Goal: Task Accomplishment & Management: Use online tool/utility

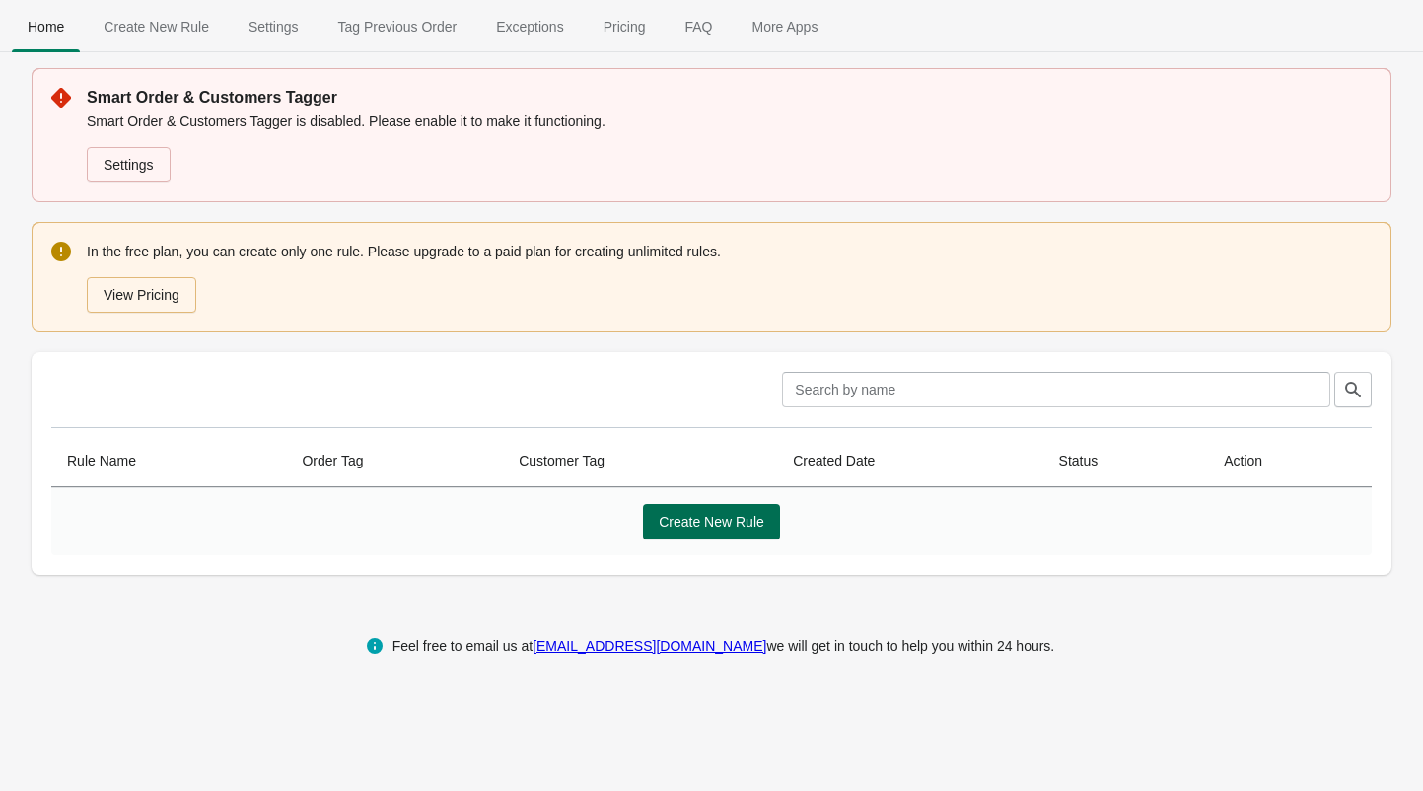
click at [757, 522] on span "Create New Rule" at bounding box center [711, 522] width 105 height 16
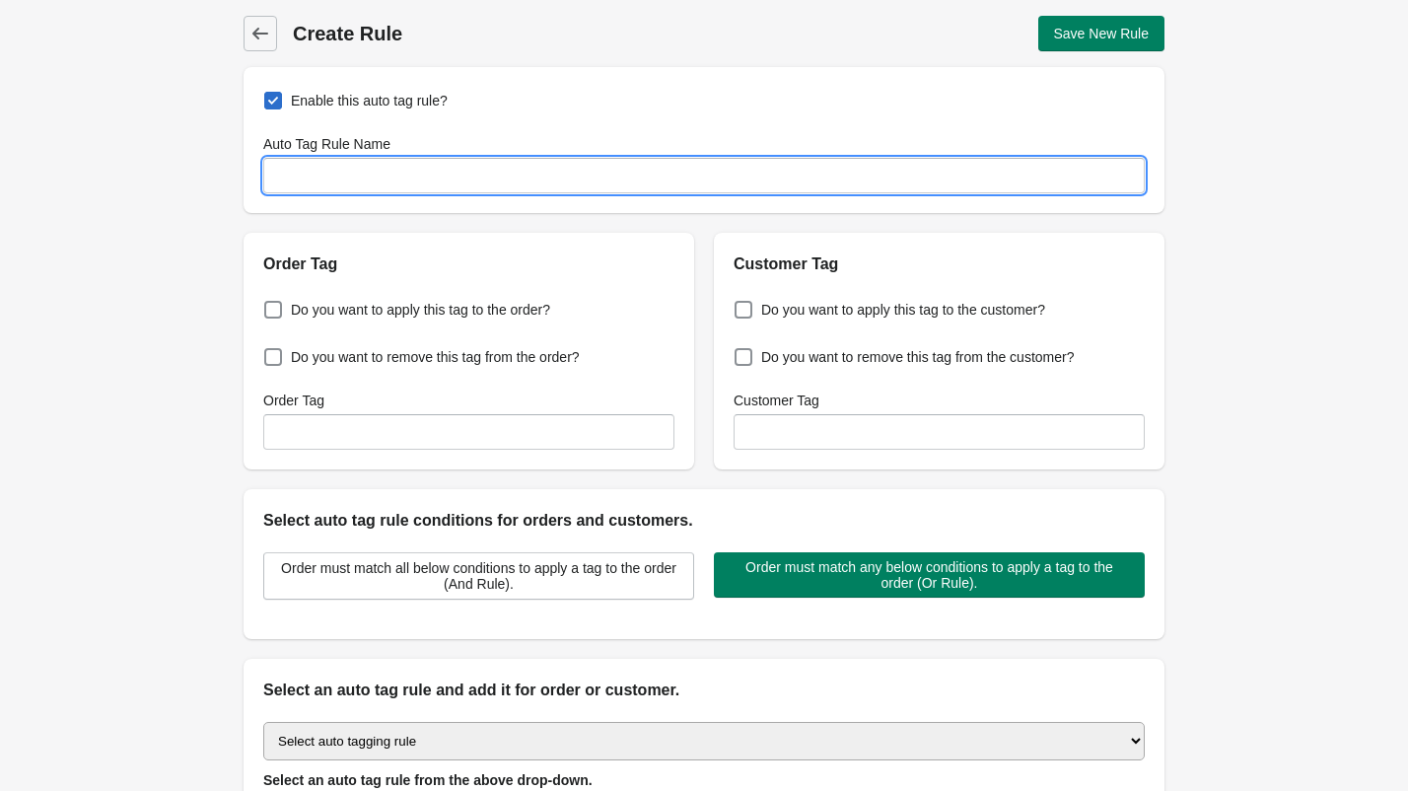
click at [325, 176] on input "Auto Tag Rule Name" at bounding box center [703, 175] width 881 height 35
type input "Need It Now"
click at [277, 310] on span at bounding box center [273, 310] width 18 height 18
click at [269, 305] on input "Do you want to apply this tag to the order?" at bounding box center [268, 304] width 1 height 1
checkbox input "true"
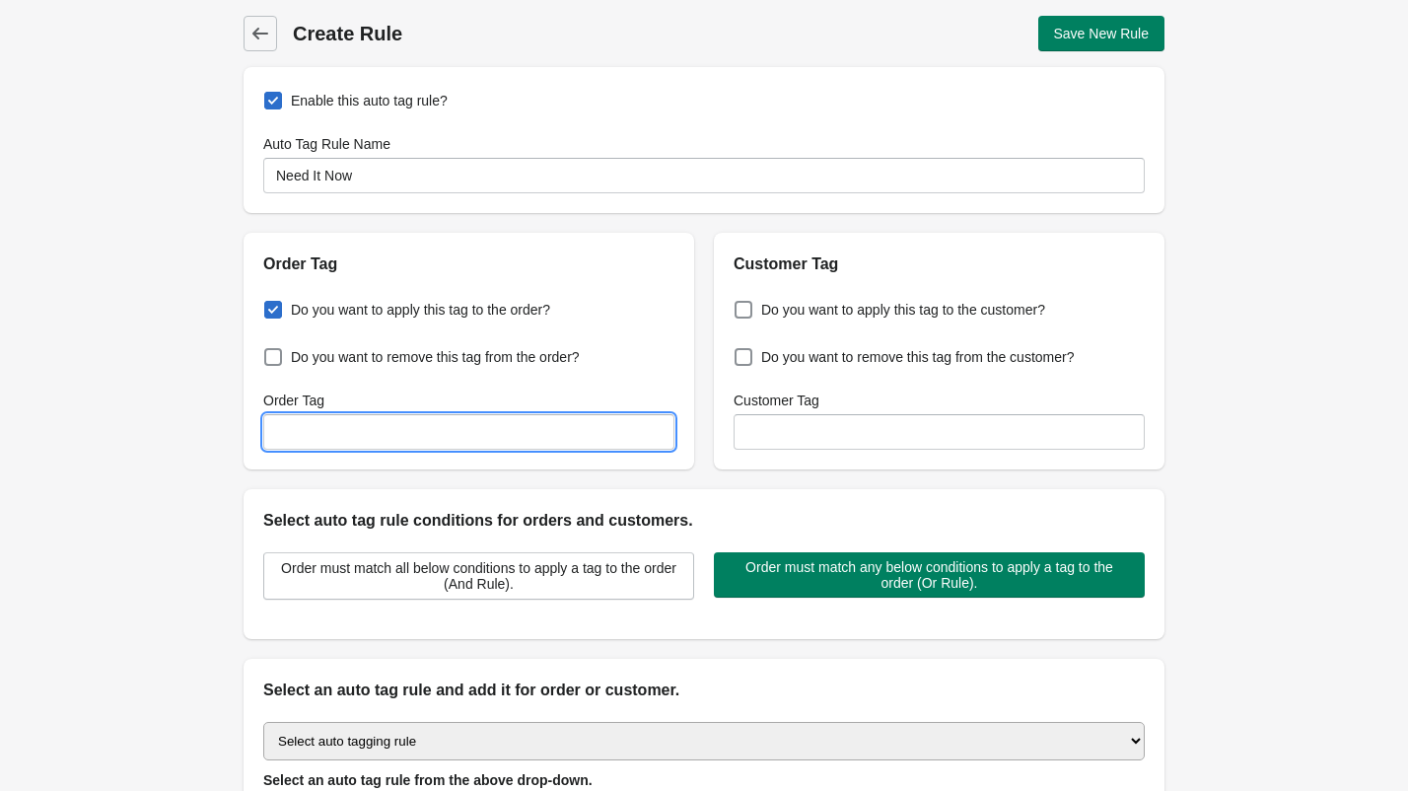
click at [348, 440] on input "Order Tag" at bounding box center [468, 431] width 411 height 35
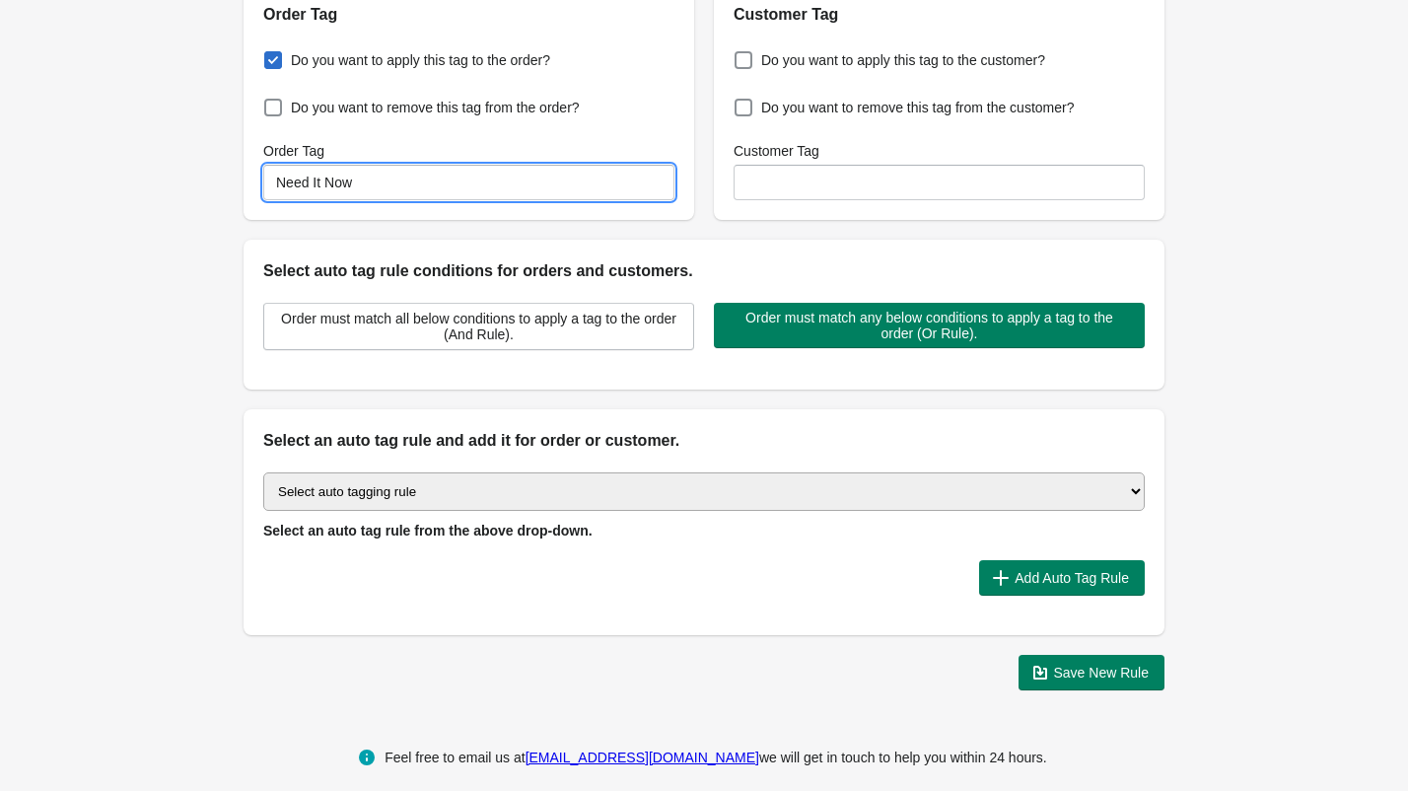
scroll to position [248, 0]
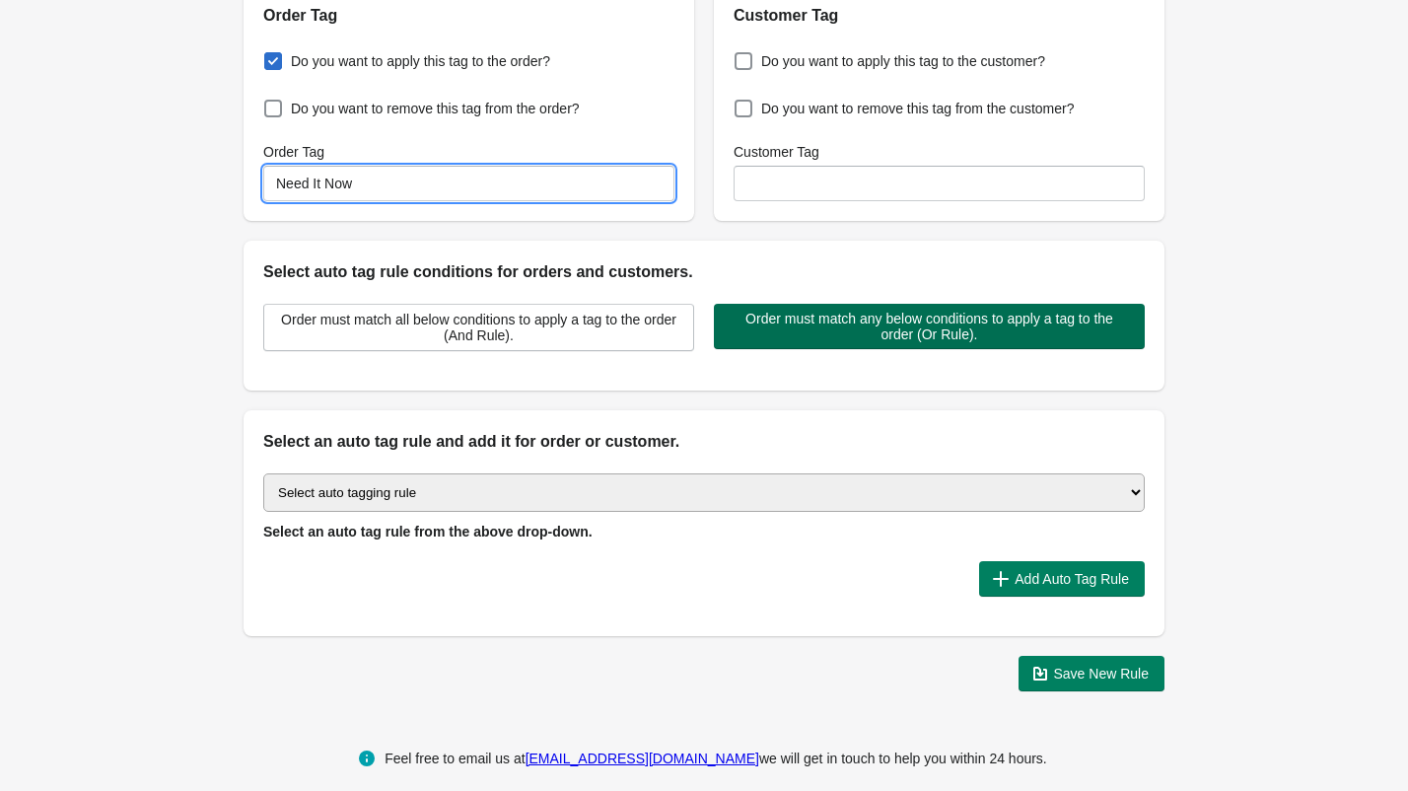
type input "Need It Now"
click at [797, 331] on span "Order must match any below conditions to apply a tag to the order (Or Rule)." at bounding box center [929, 327] width 399 height 32
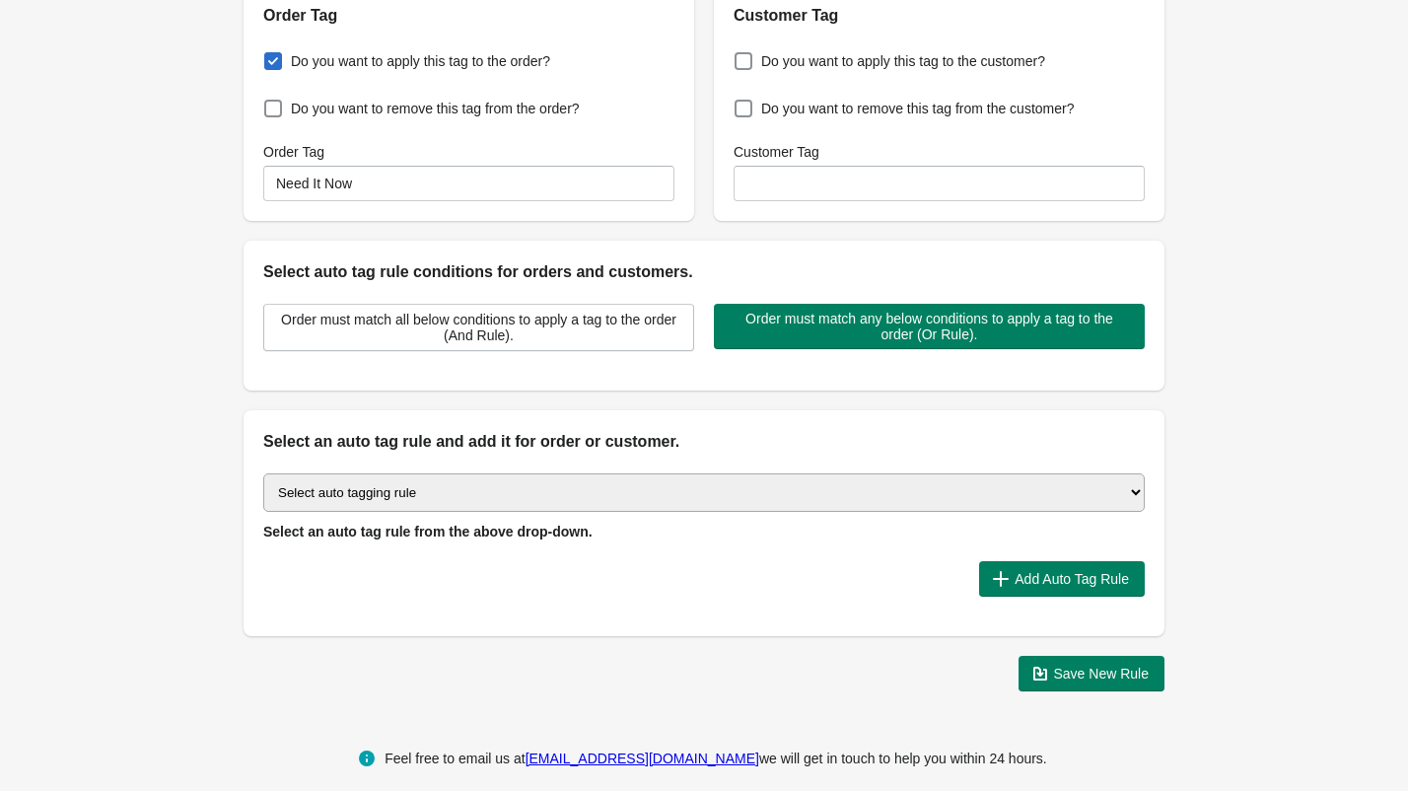
select select "75"
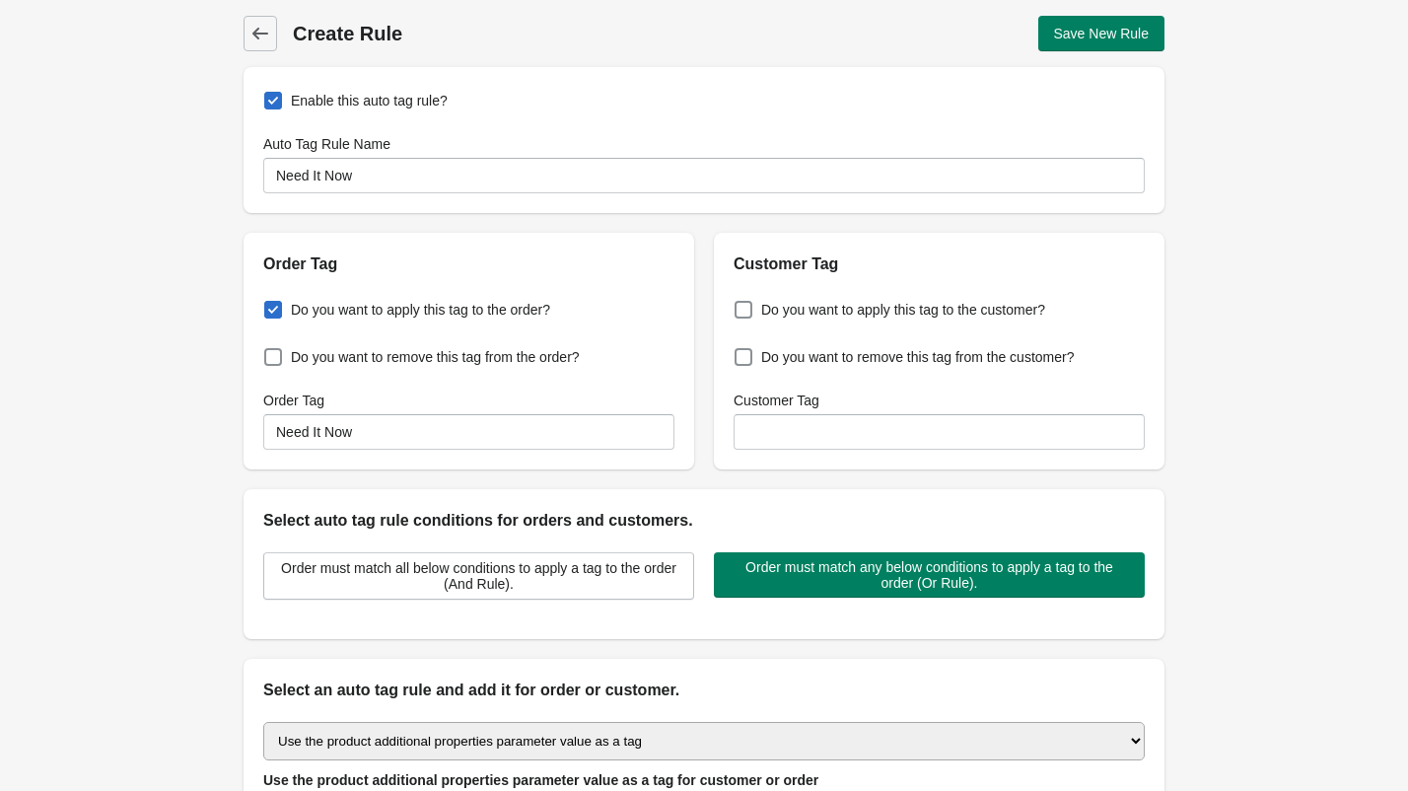
scroll to position [0, 0]
click at [259, 23] on span "Back" at bounding box center [260, 34] width 28 height 28
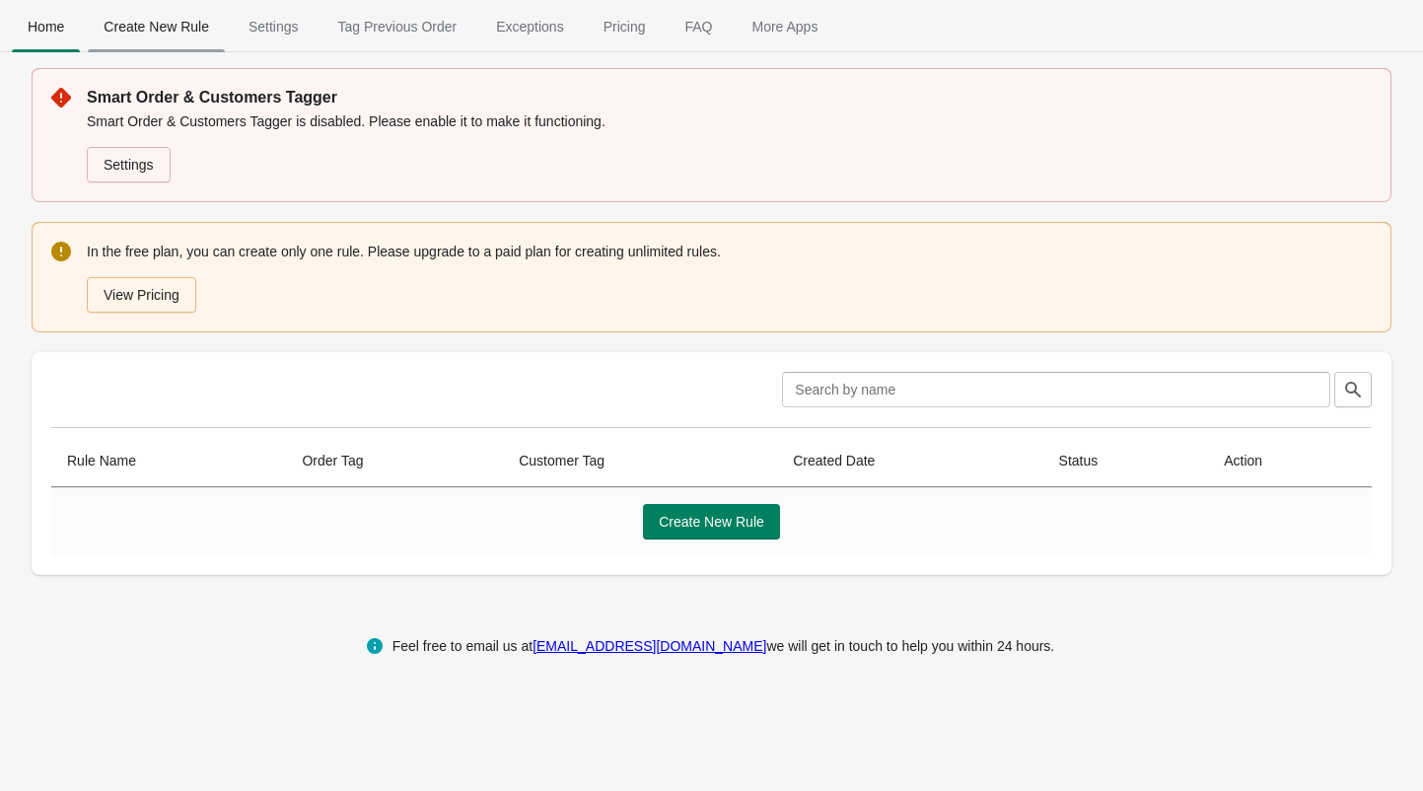
click at [163, 27] on span "Create New Rule" at bounding box center [156, 26] width 137 height 35
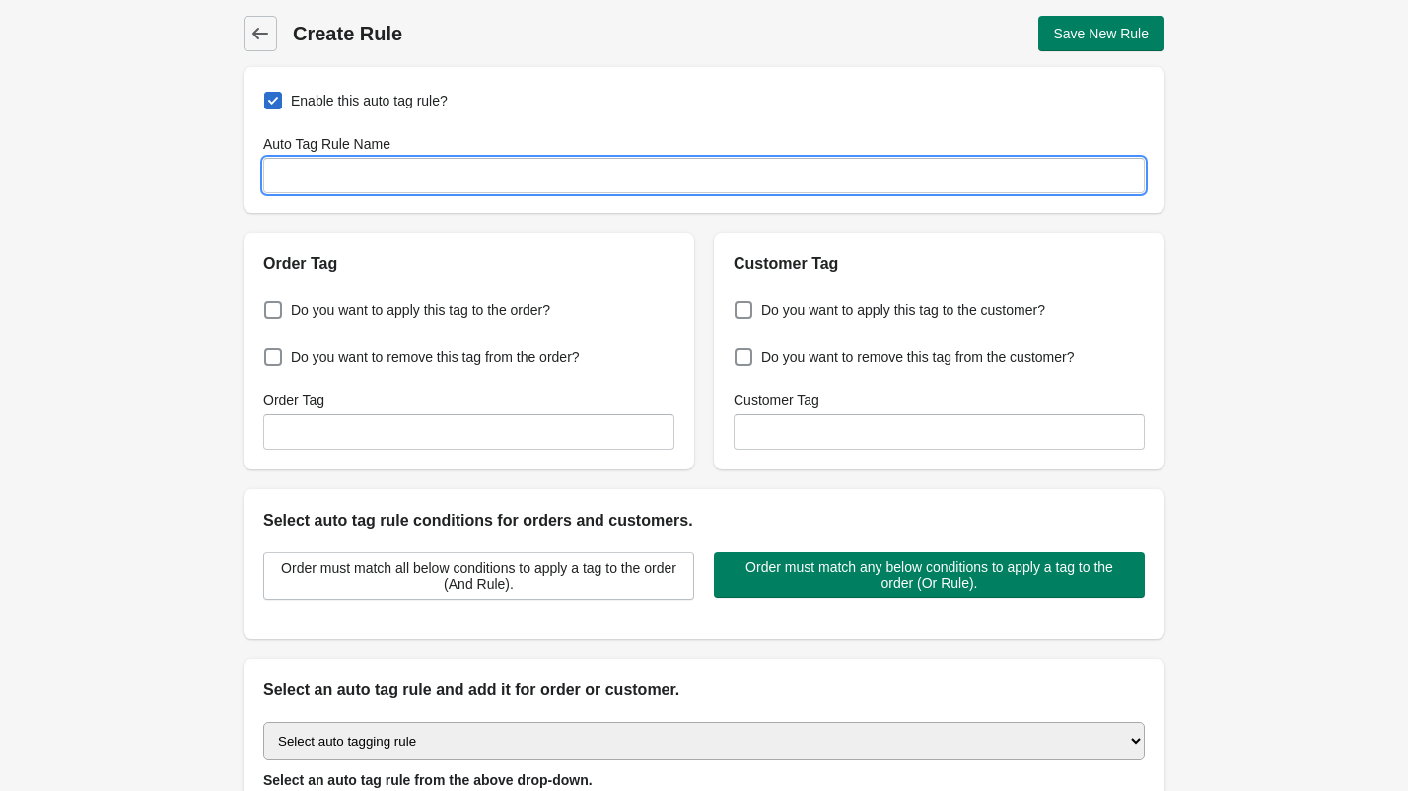
click at [383, 177] on input "Auto Tag Rule Name" at bounding box center [703, 175] width 881 height 35
type input "n"
type input "Need It Now"
click at [272, 313] on span at bounding box center [273, 310] width 18 height 18
click at [269, 305] on input "Do you want to apply this tag to the order?" at bounding box center [268, 304] width 1 height 1
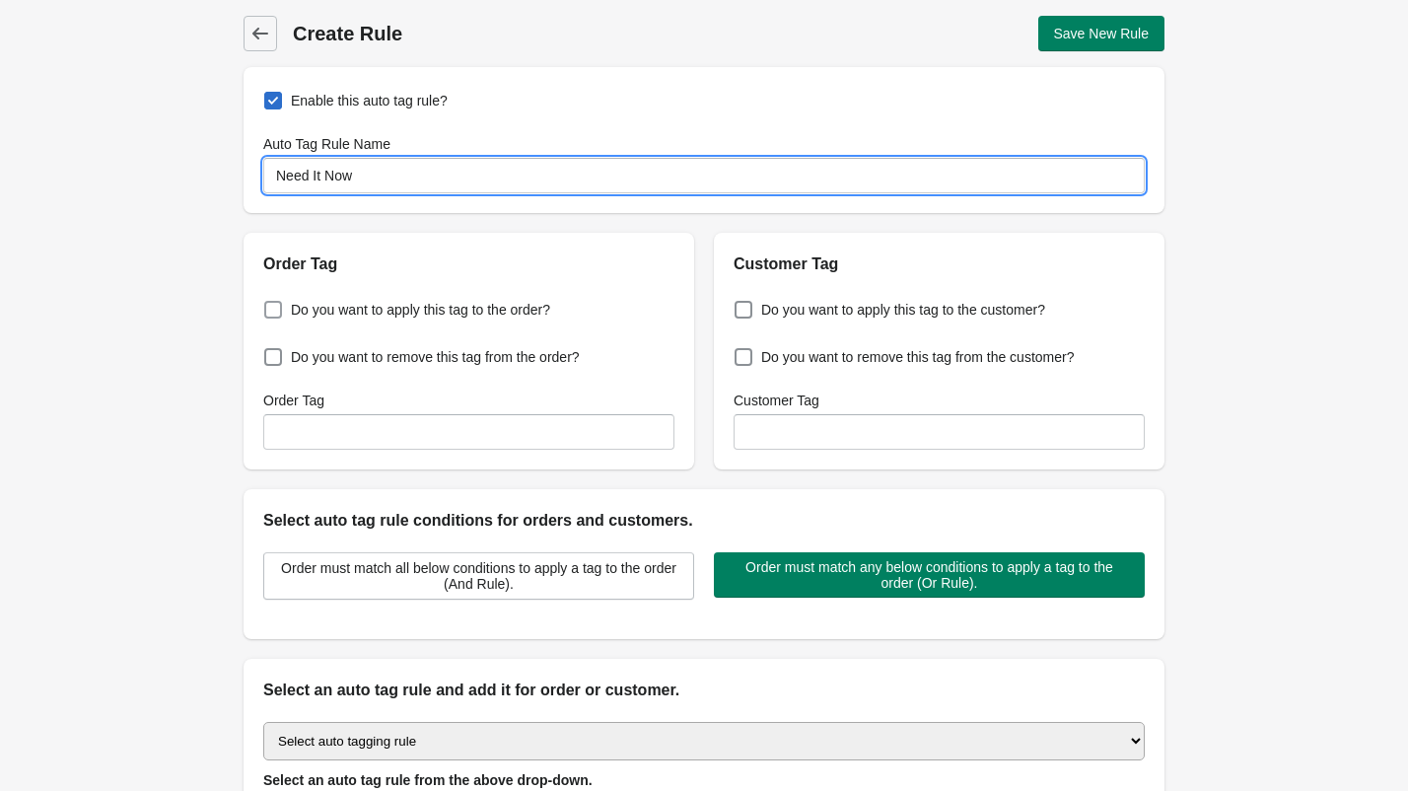
checkbox input "true"
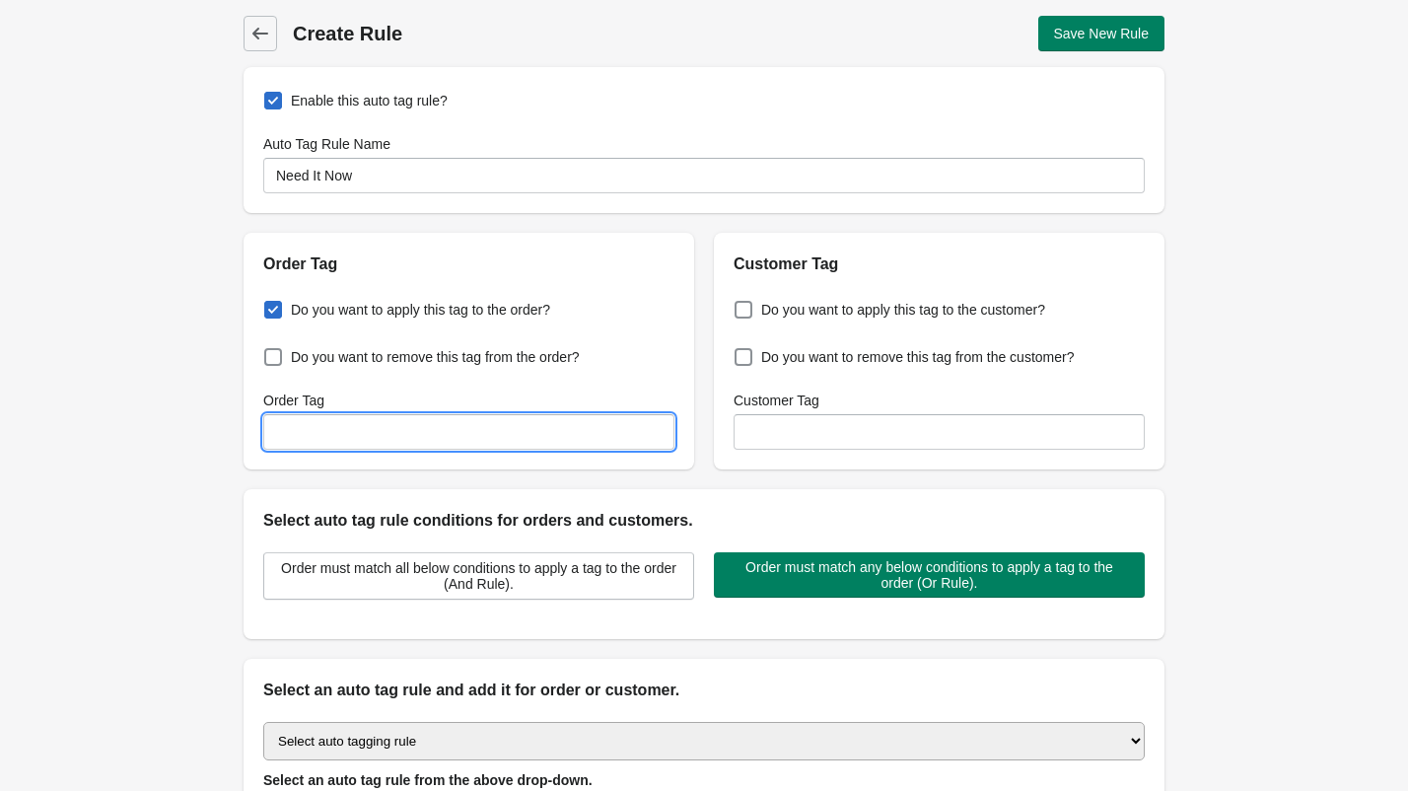
click at [337, 439] on input "Order Tag" at bounding box center [468, 431] width 411 height 35
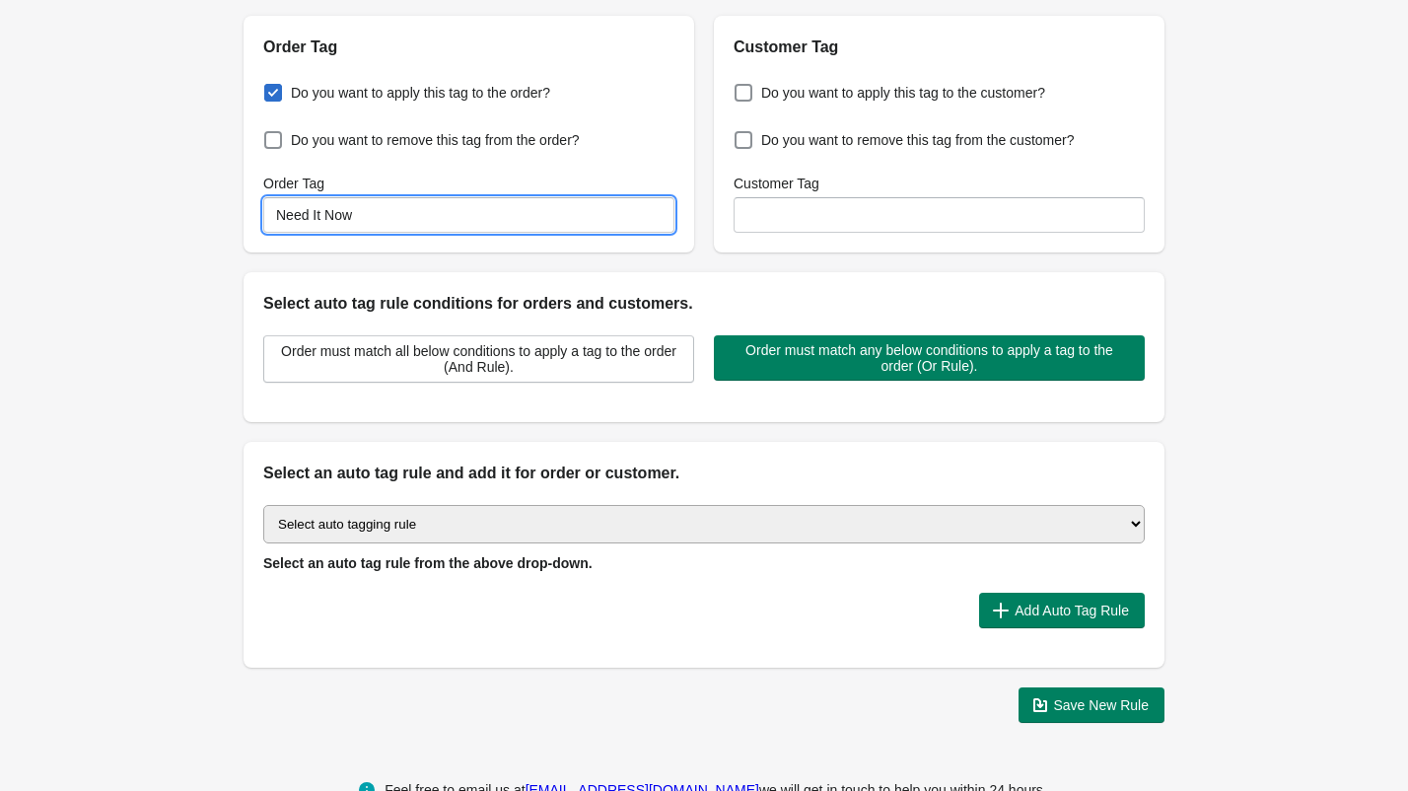
scroll to position [248, 0]
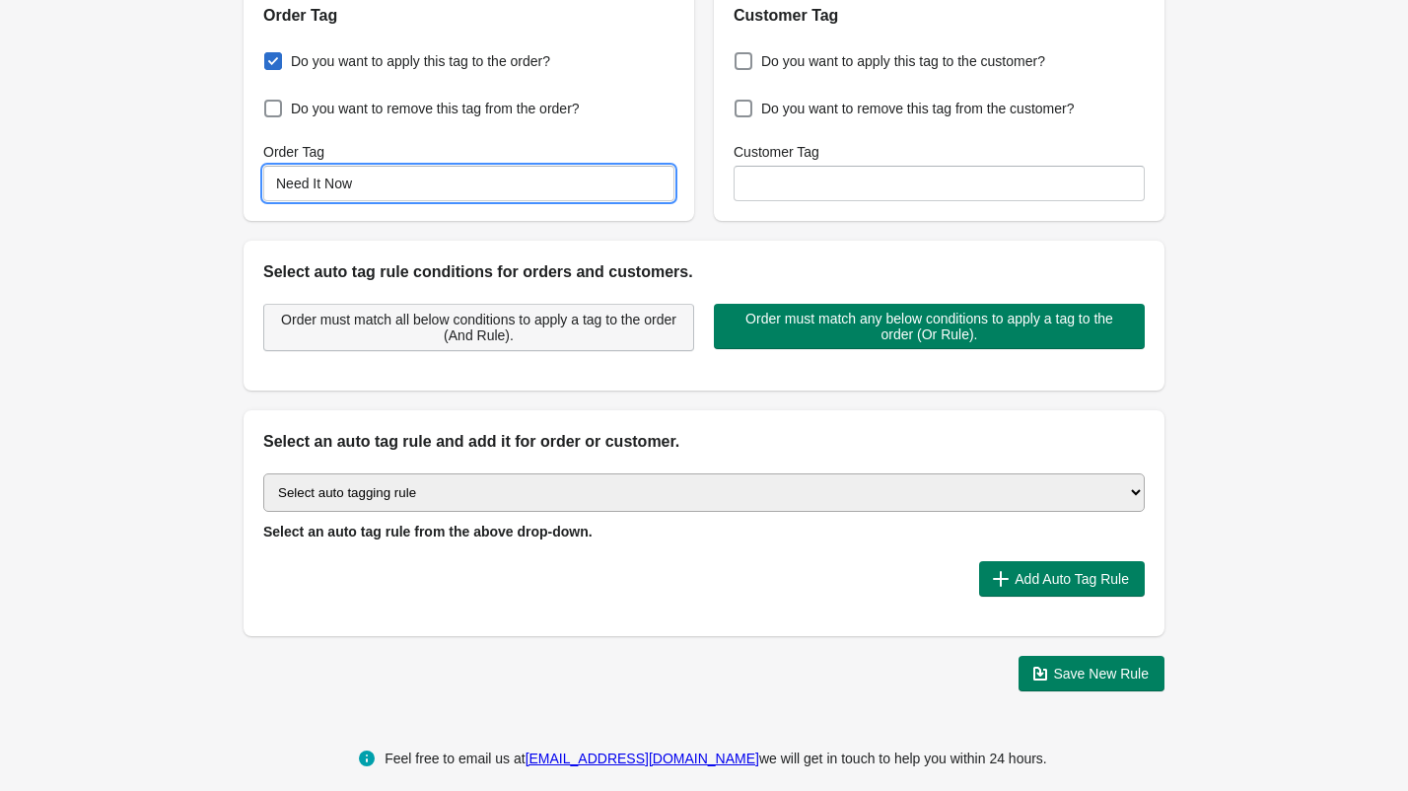
type input "Need It Now"
click at [608, 333] on span "Order must match all below conditions to apply a tag to the order (And Rule)." at bounding box center [478, 328] width 397 height 32
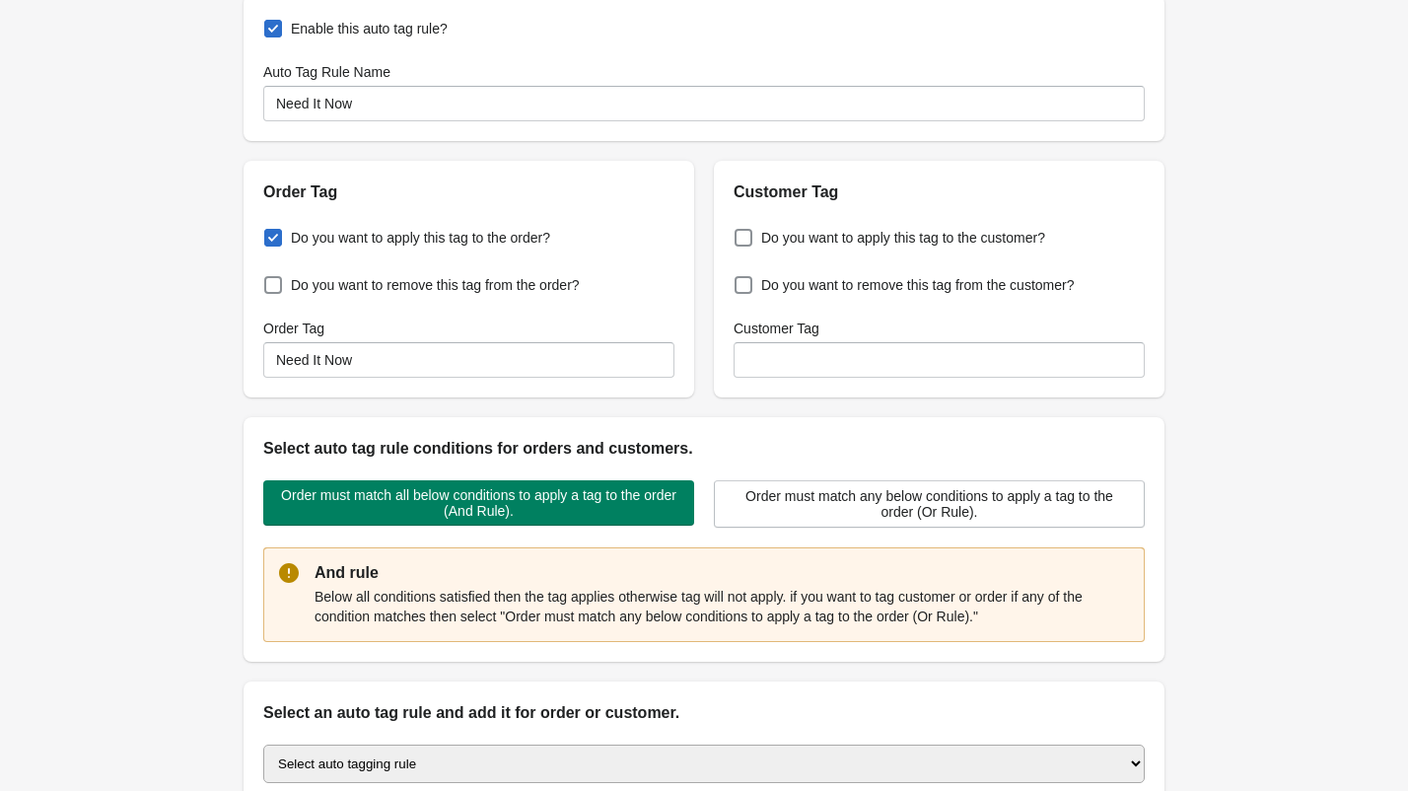
scroll to position [237, 0]
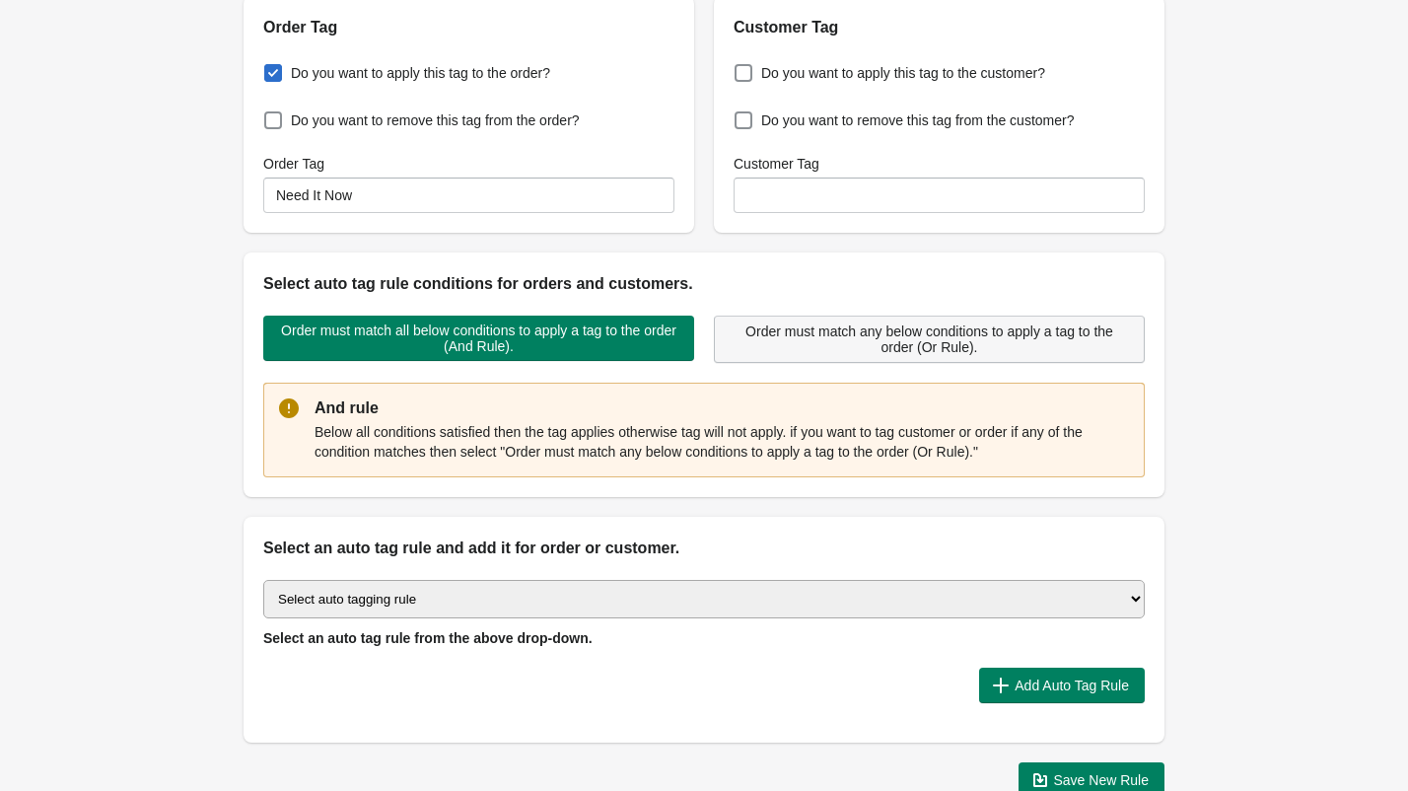
click at [769, 342] on span "Order must match any below conditions to apply a tag to the order (Or Rule)." at bounding box center [929, 339] width 397 height 32
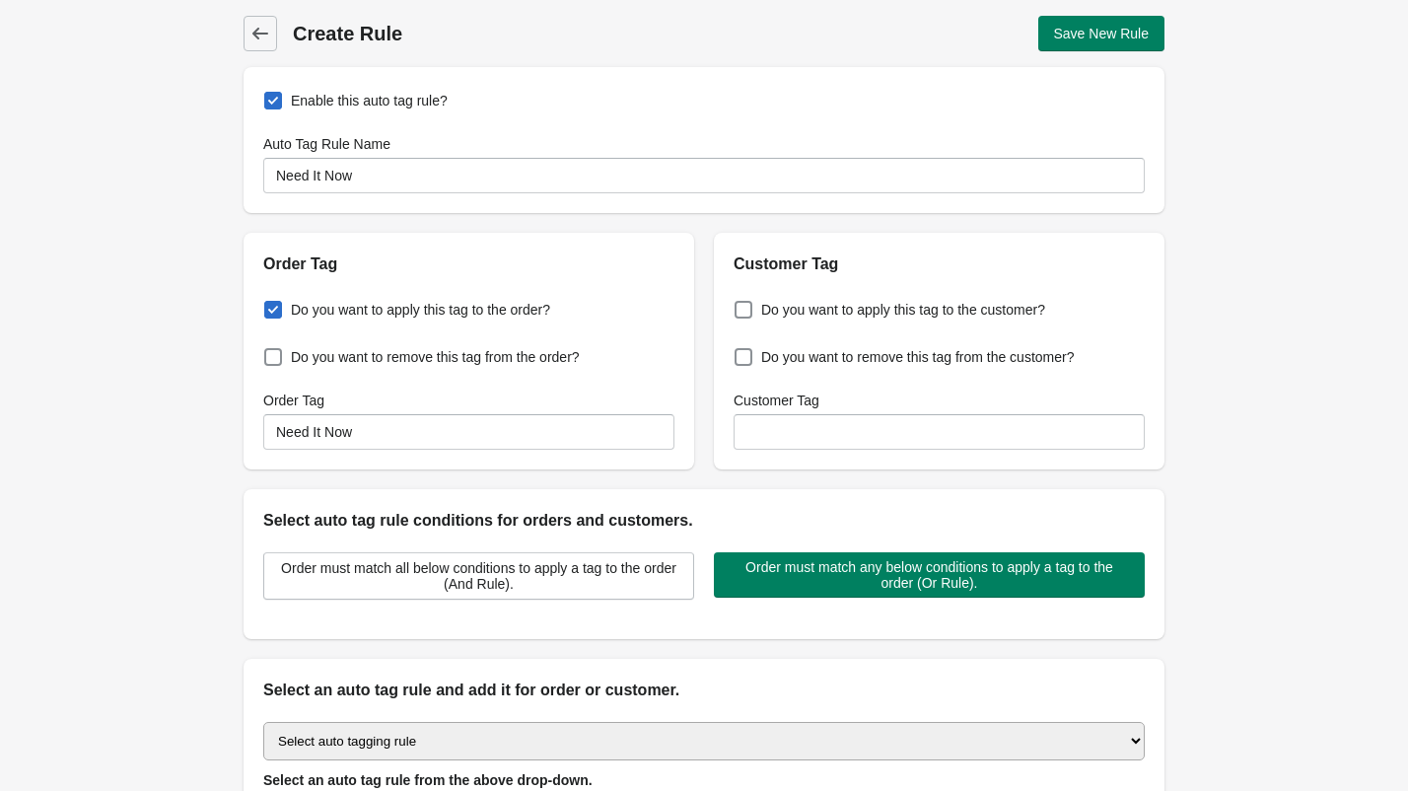
scroll to position [0, 0]
click at [270, 102] on span at bounding box center [273, 101] width 18 height 18
click at [269, 96] on input "Enable this auto tag rule?" at bounding box center [268, 95] width 1 height 1
click at [276, 102] on span at bounding box center [273, 101] width 18 height 18
click at [269, 96] on input "Enable this auto tag rule?" at bounding box center [268, 95] width 1 height 1
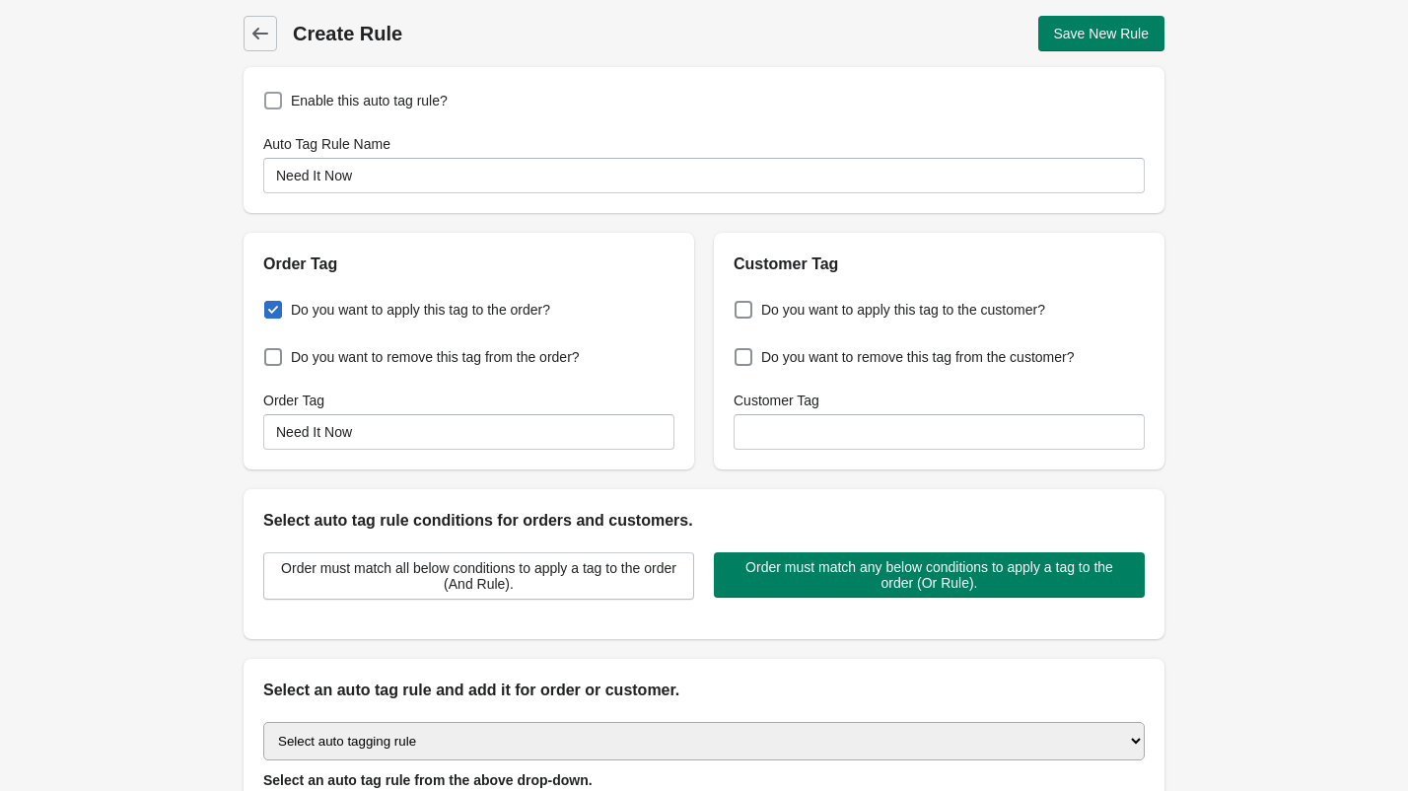
checkbox input "true"
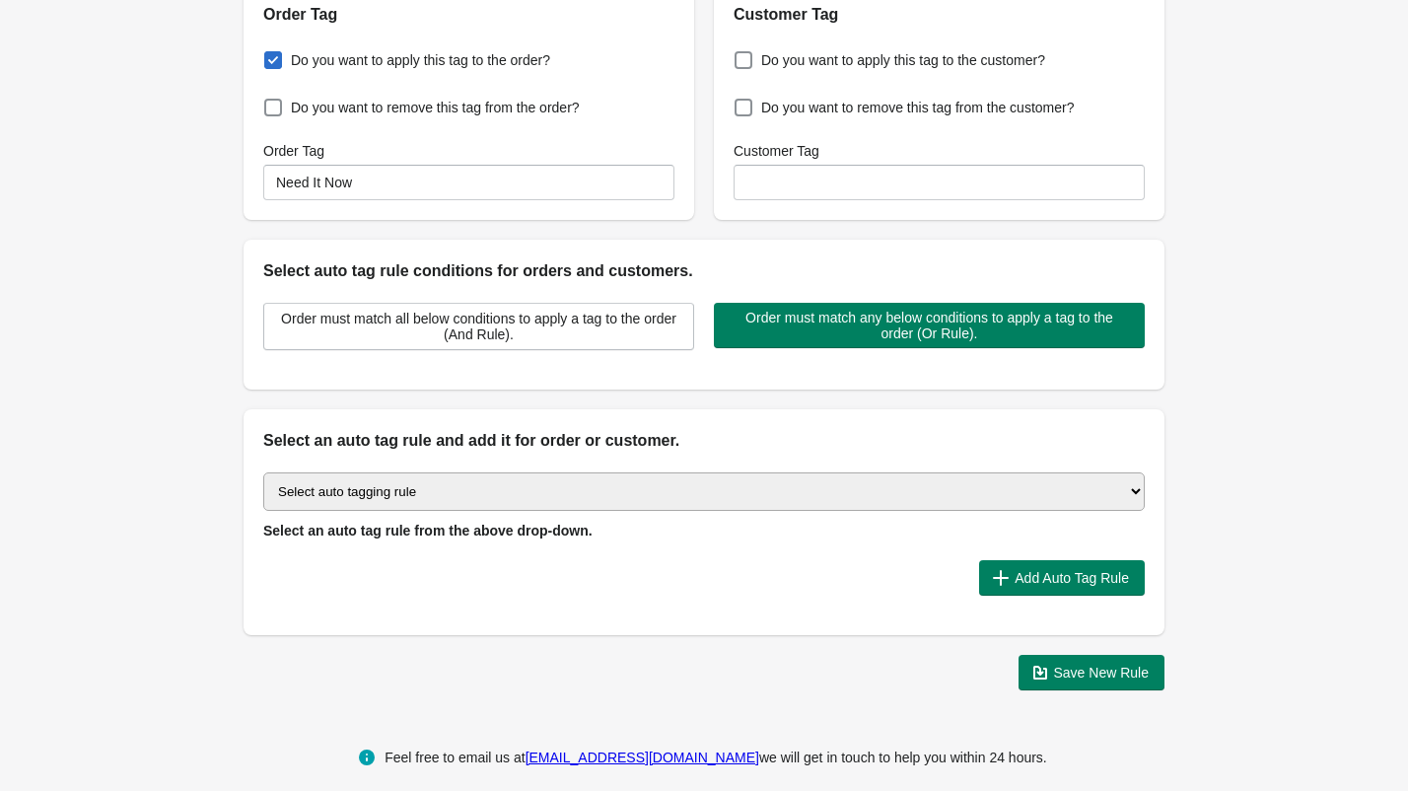
scroll to position [248, 0]
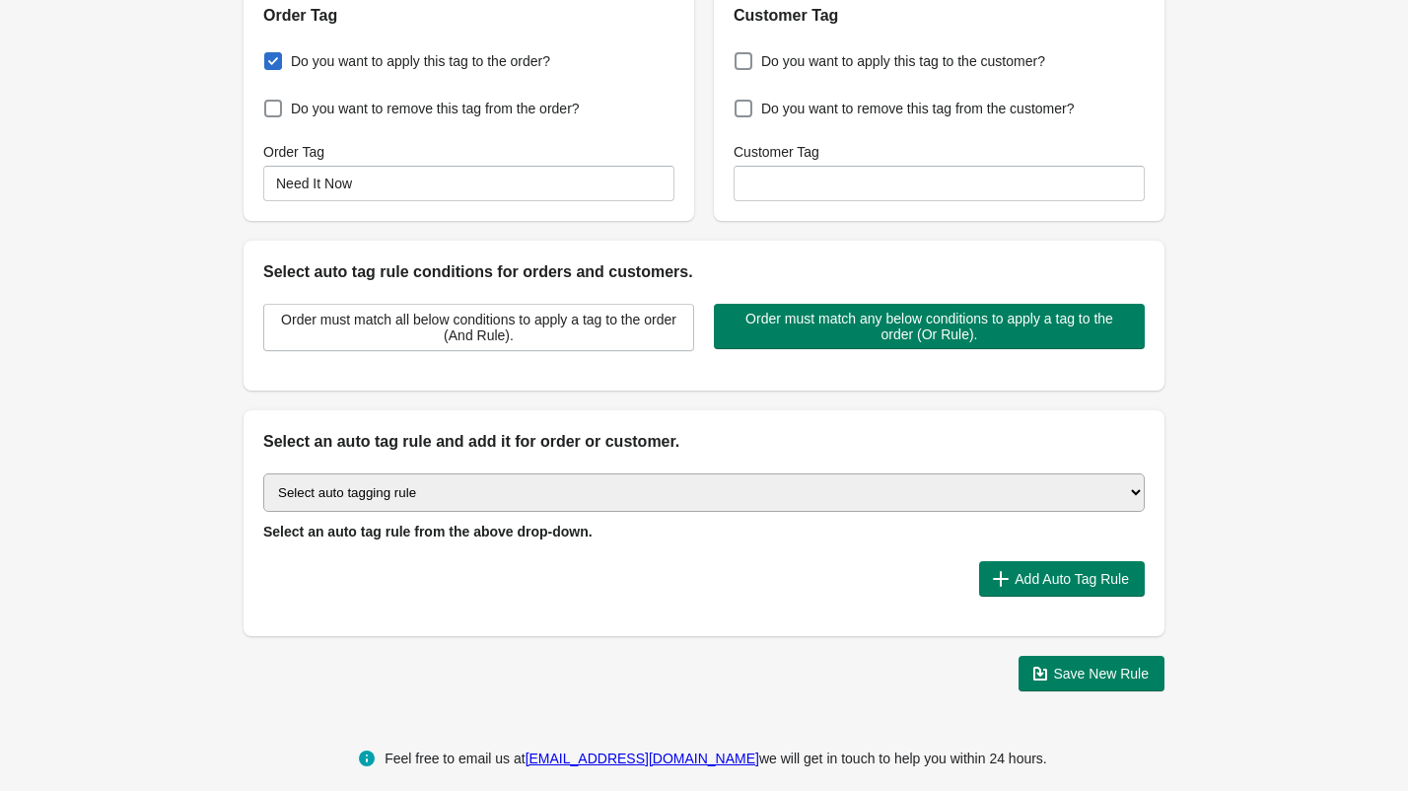
select select "67"
click at [1056, 571] on span "Add Auto Tag Rule" at bounding box center [1071, 579] width 114 height 16
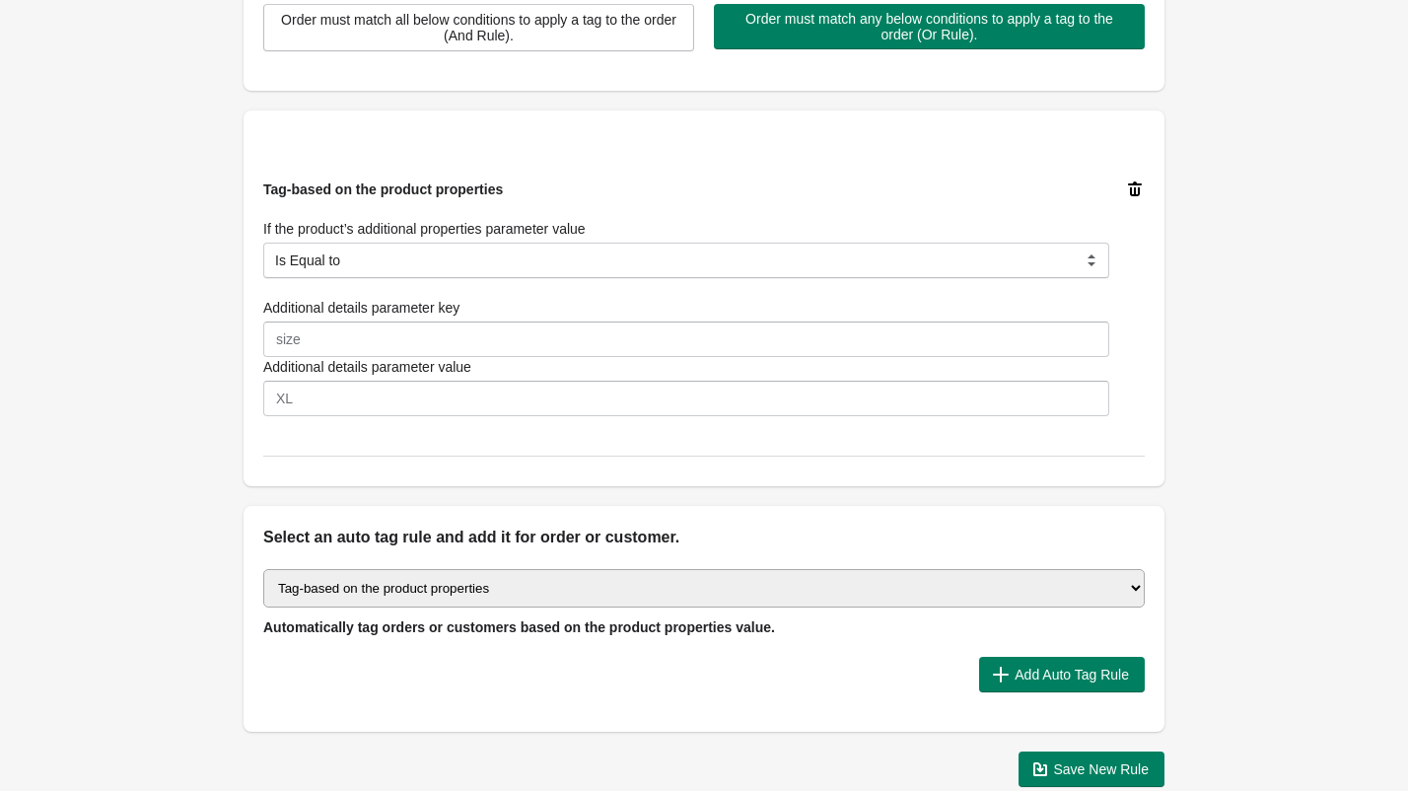
scroll to position [546, 0]
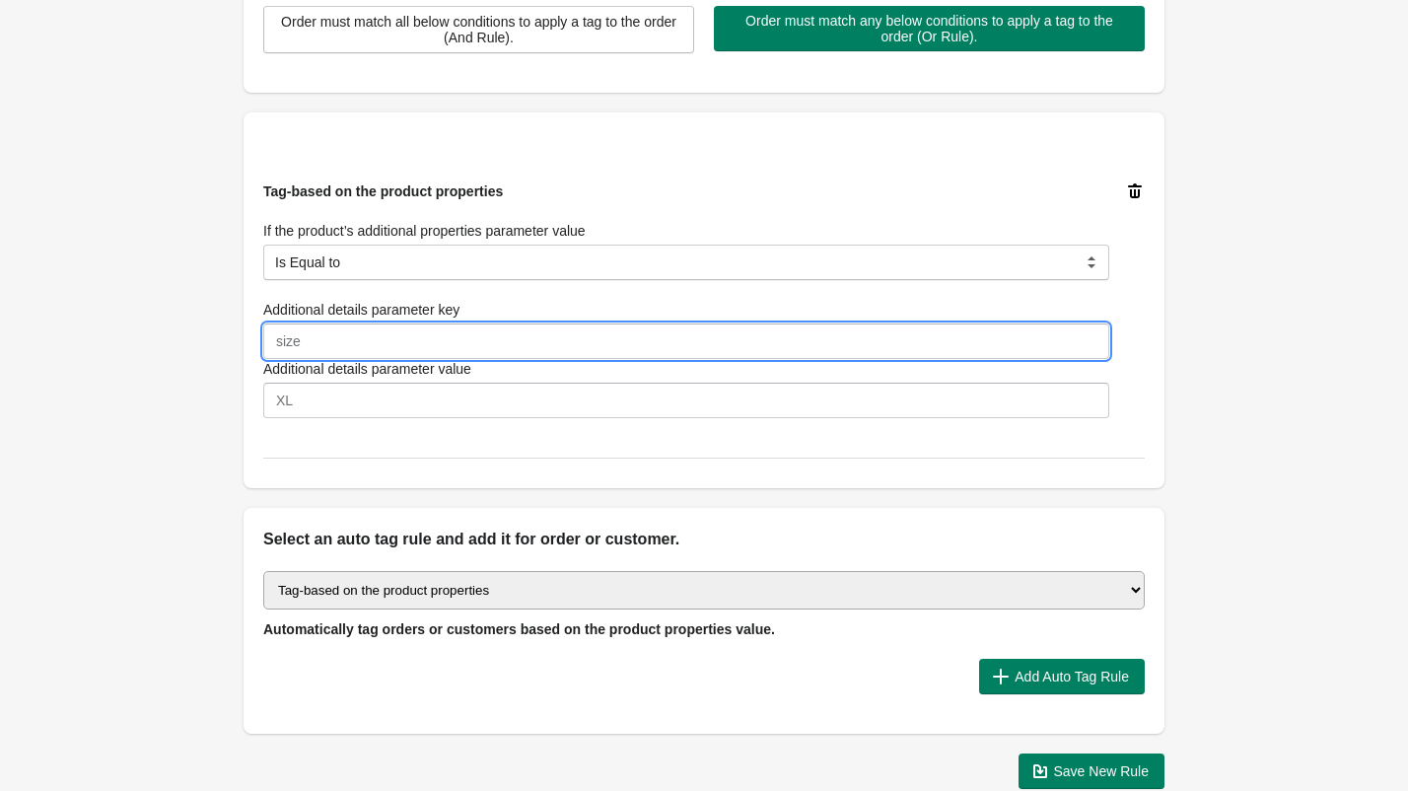
click at [436, 346] on input "Additional details parameter key" at bounding box center [686, 340] width 846 height 35
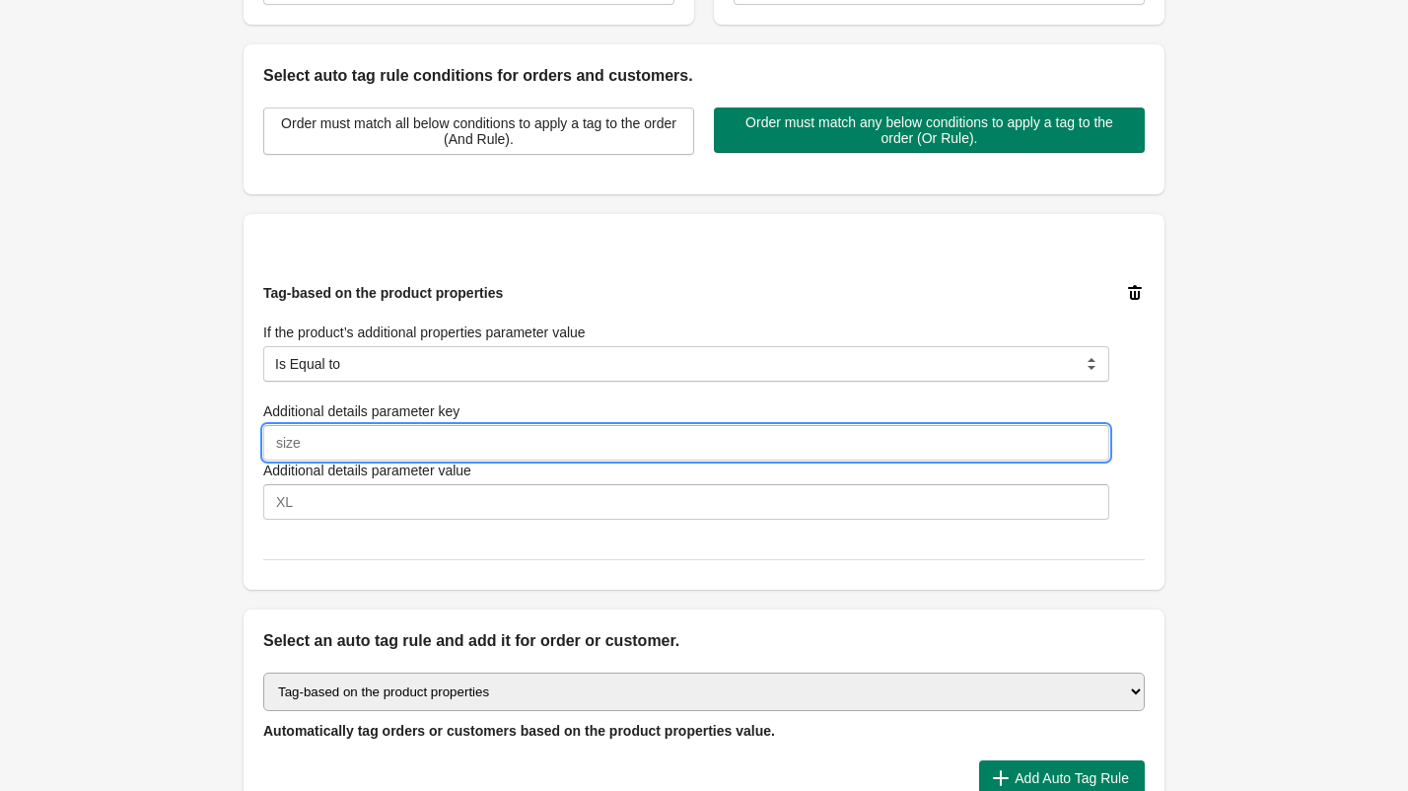
scroll to position [437, 0]
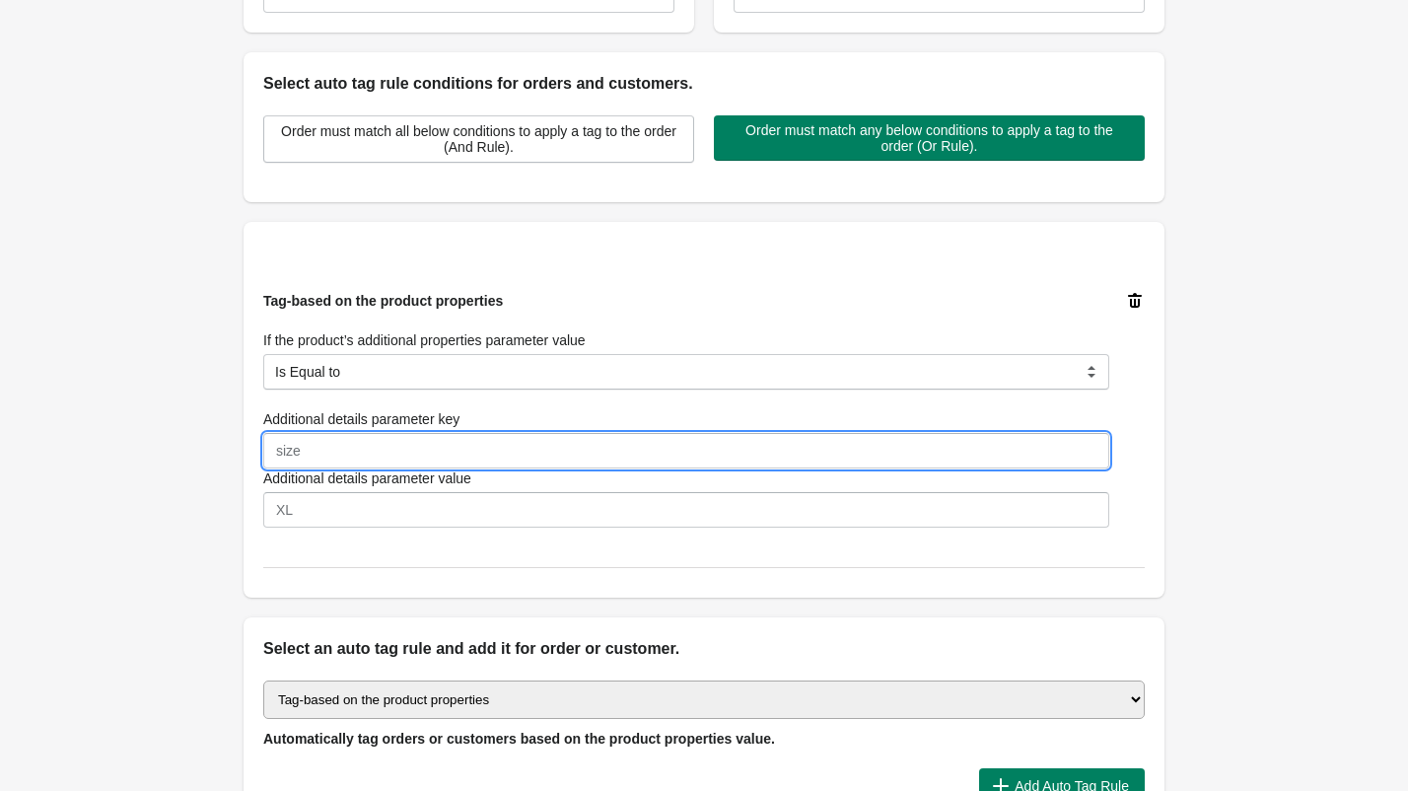
click at [1133, 300] on icon at bounding box center [1135, 301] width 20 height 20
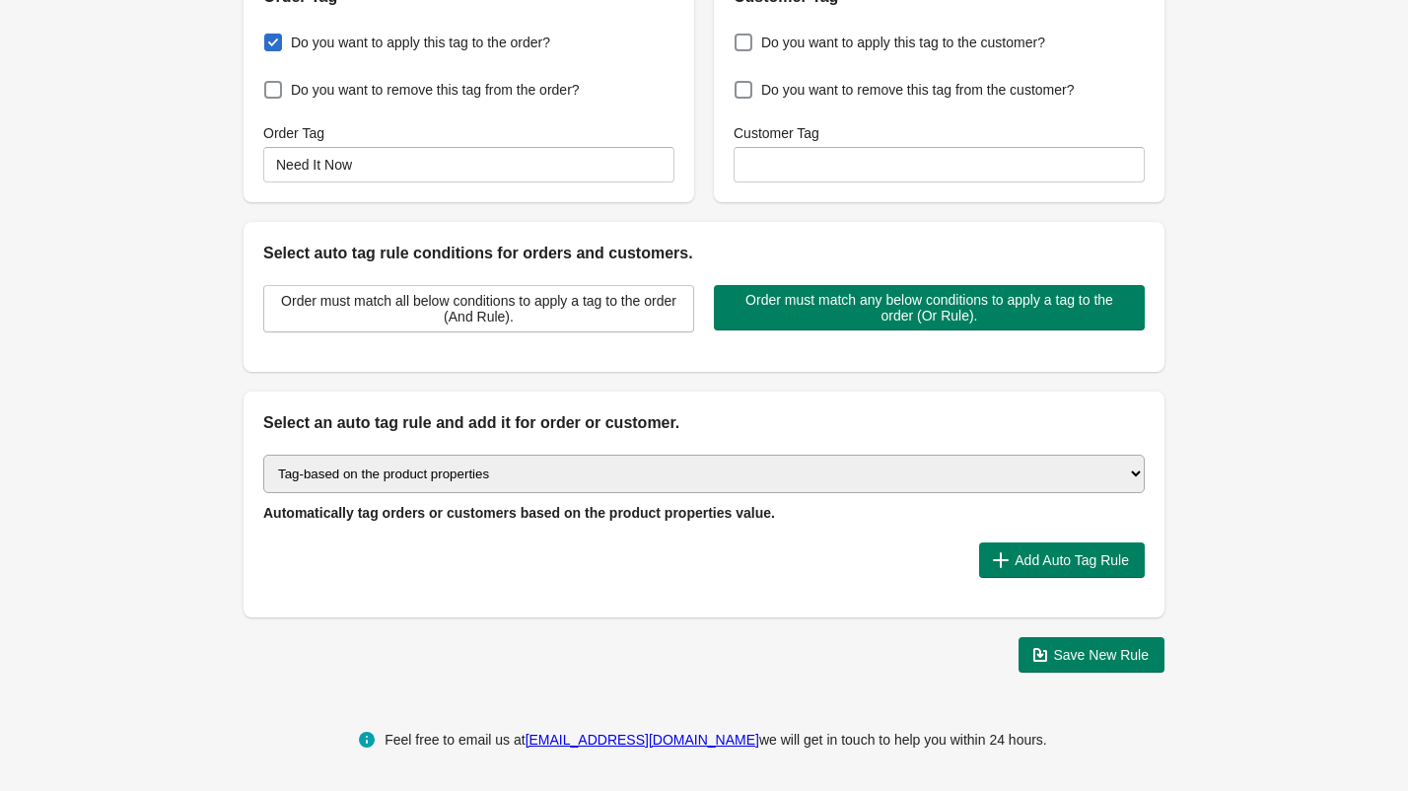
scroll to position [248, 0]
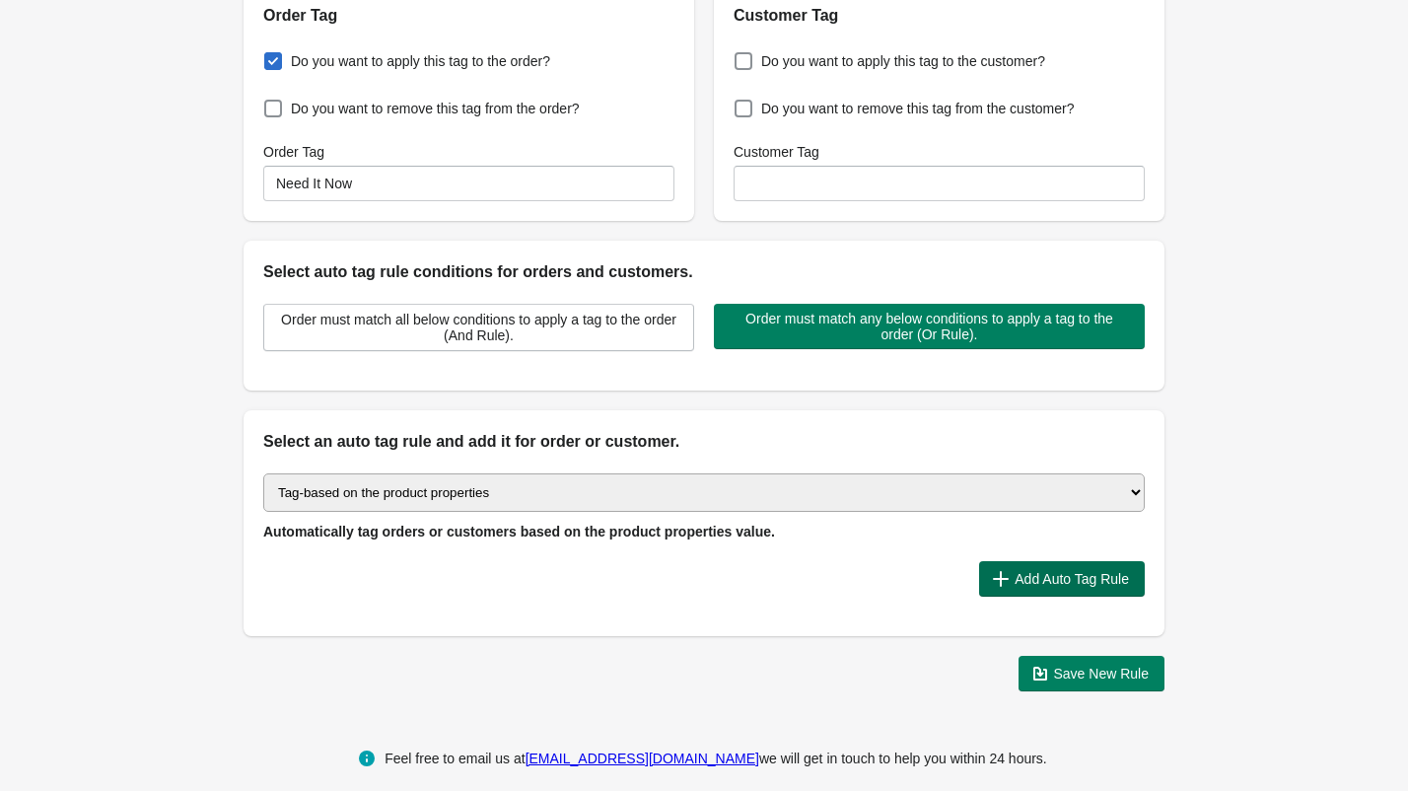
click at [1033, 571] on span "Add Auto Tag Rule" at bounding box center [1071, 579] width 114 height 16
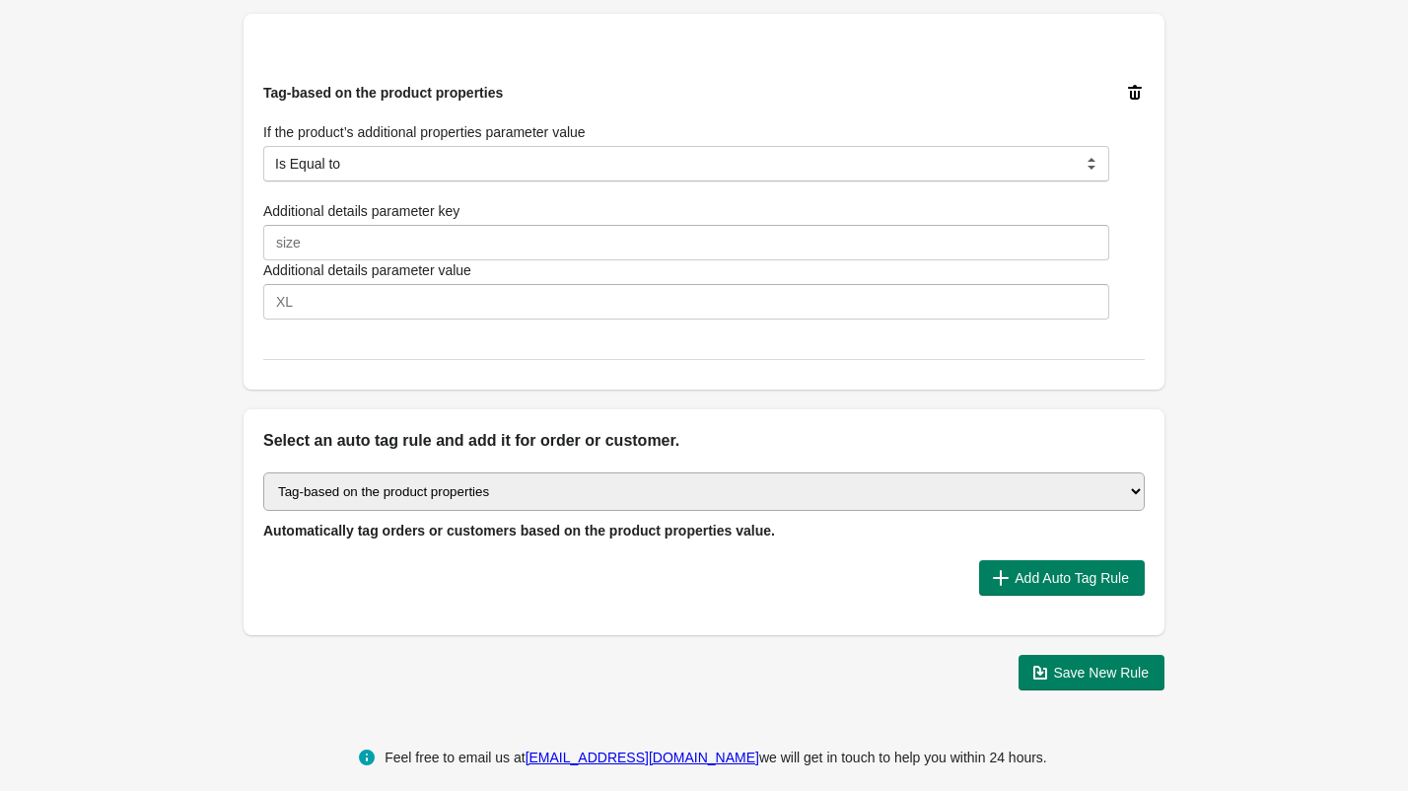
scroll to position [644, 0]
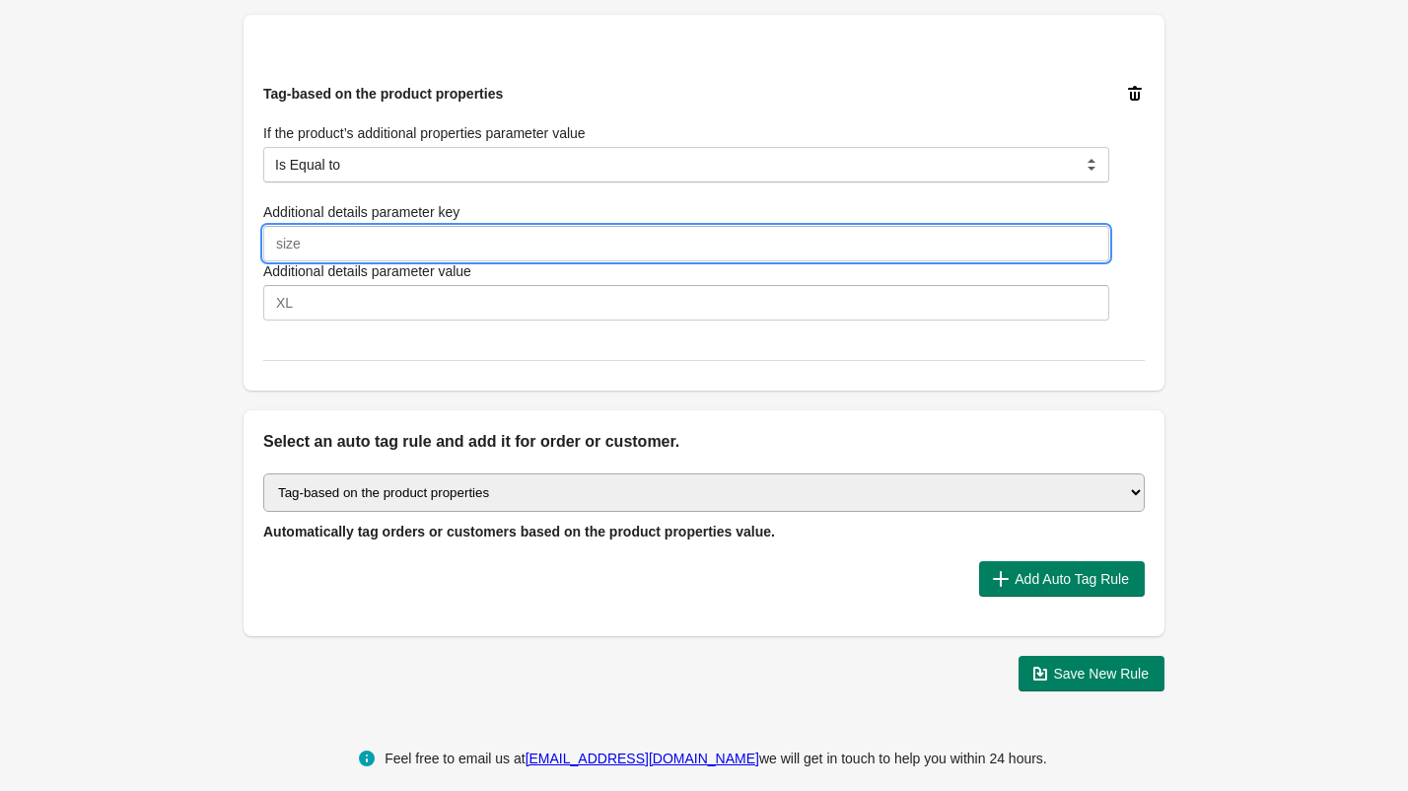
click at [321, 246] on input "Additional details parameter key" at bounding box center [686, 243] width 846 height 35
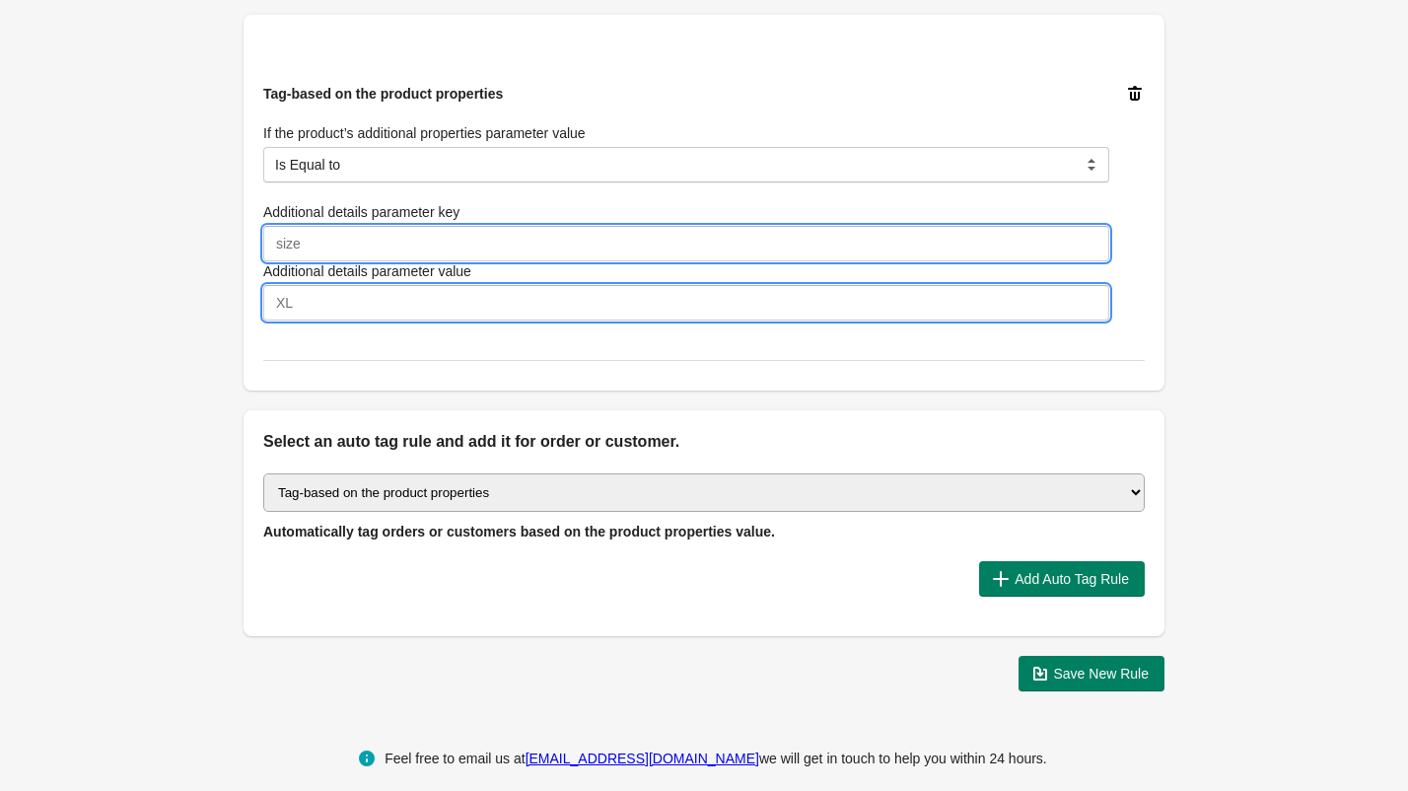
click at [298, 303] on input "Additional details parameter value" at bounding box center [686, 302] width 846 height 35
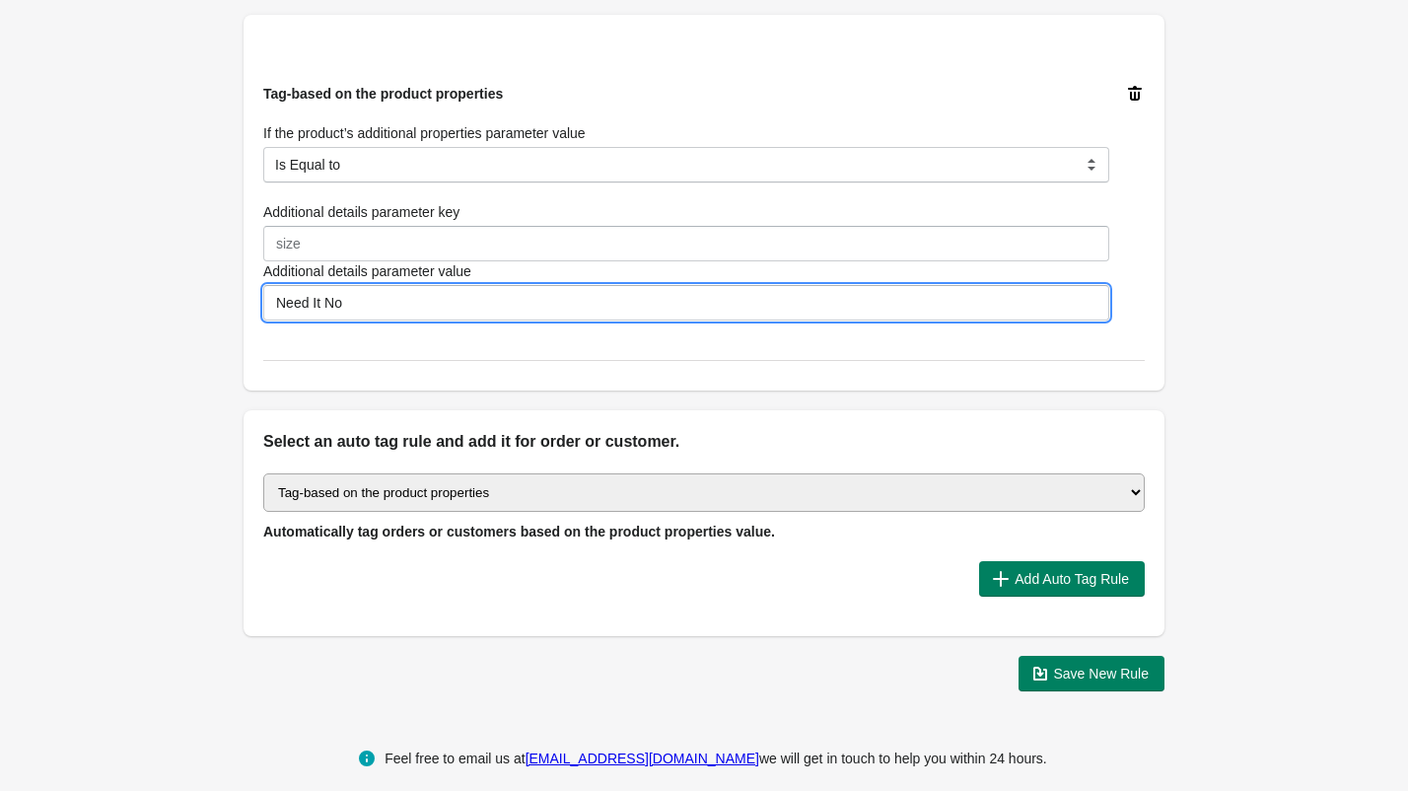
type input "Need It Now"
drag, startPoint x: 364, startPoint y: 301, endPoint x: 225, endPoint y: 304, distance: 139.0
click at [225, 304] on div "Back Create Rule Save New Rule Enable this auto tag rule? Auto Tag Rule Name Ne…" at bounding box center [704, 31] width 984 height 1351
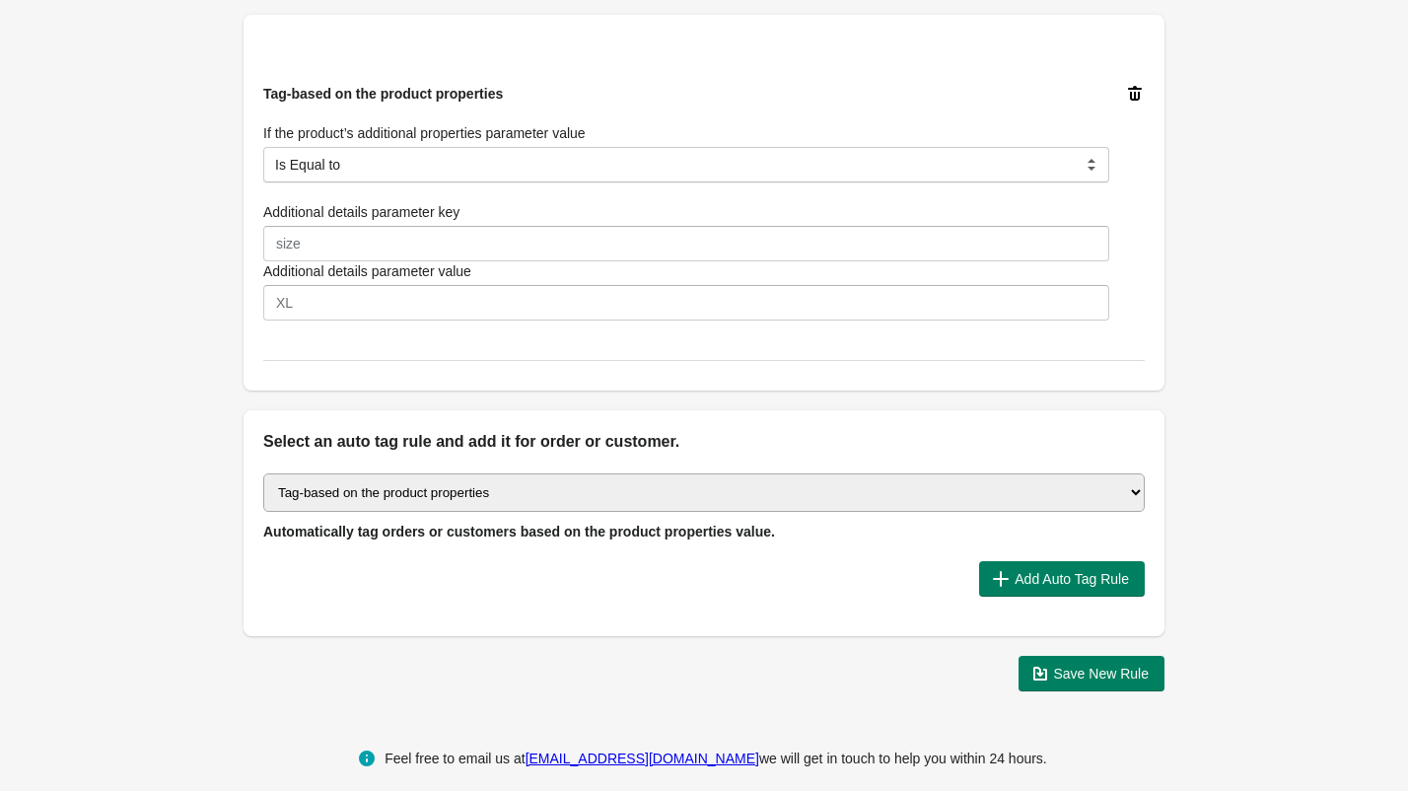
click at [1138, 94] on icon at bounding box center [1135, 93] width 14 height 15
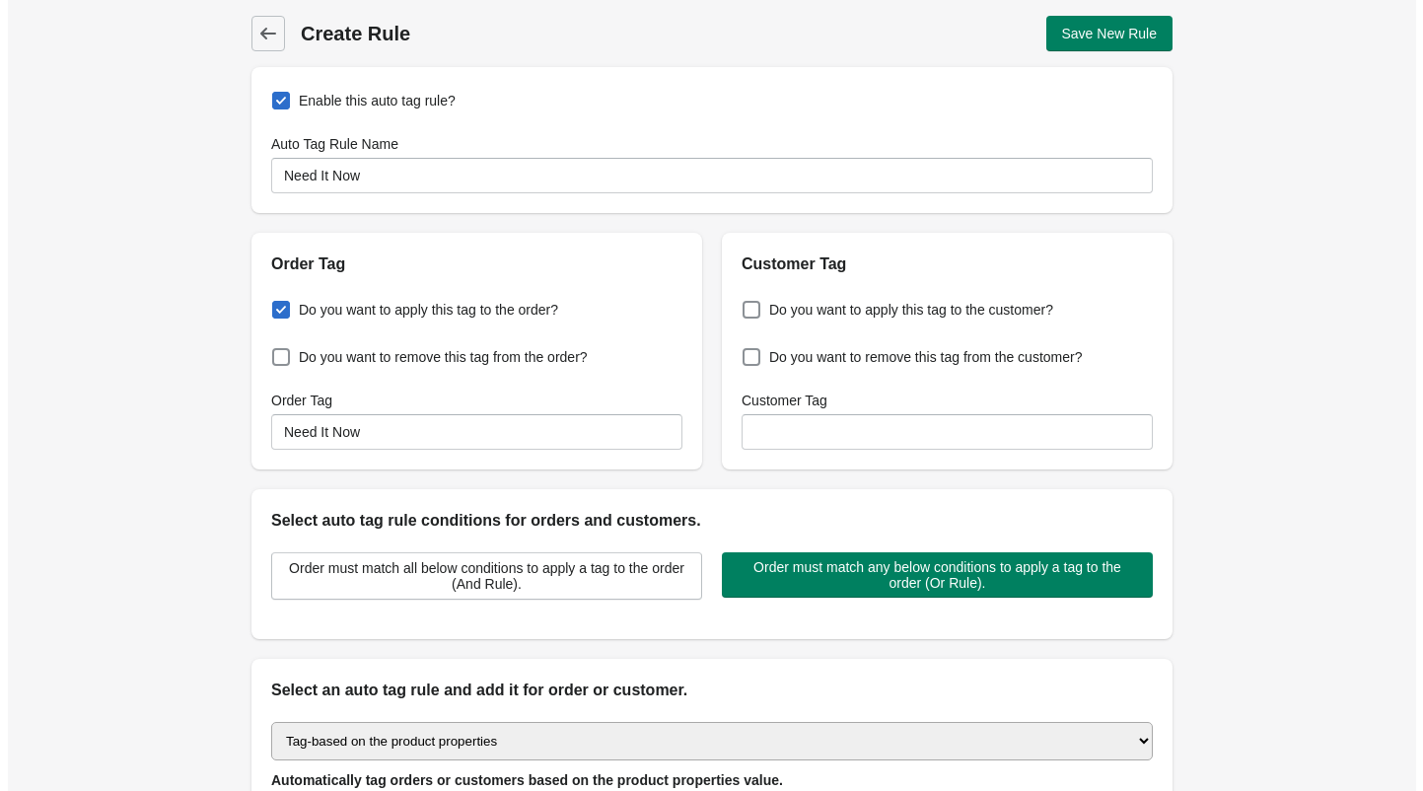
scroll to position [0, 0]
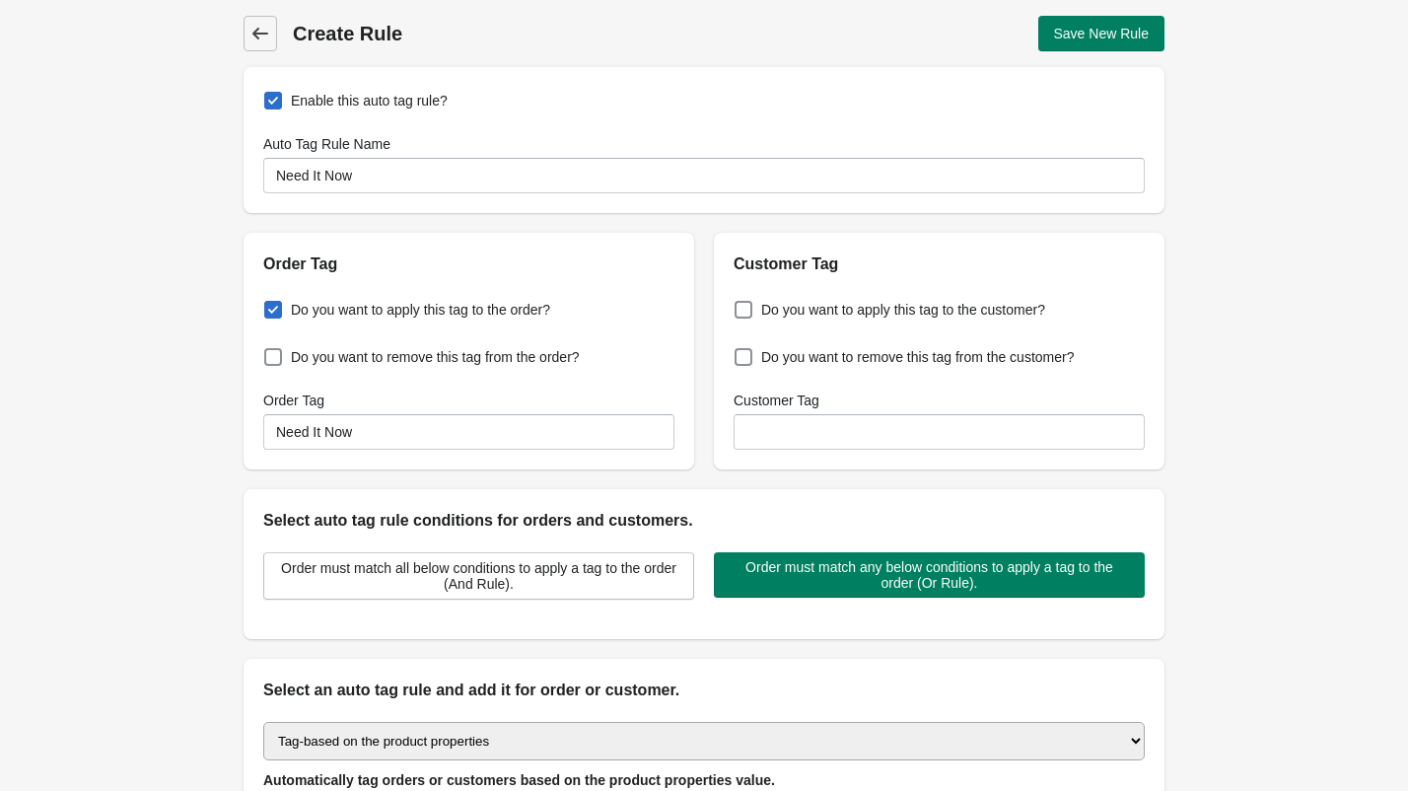
click at [269, 31] on icon at bounding box center [260, 34] width 20 height 20
